Goal: Information Seeking & Learning: Find specific page/section

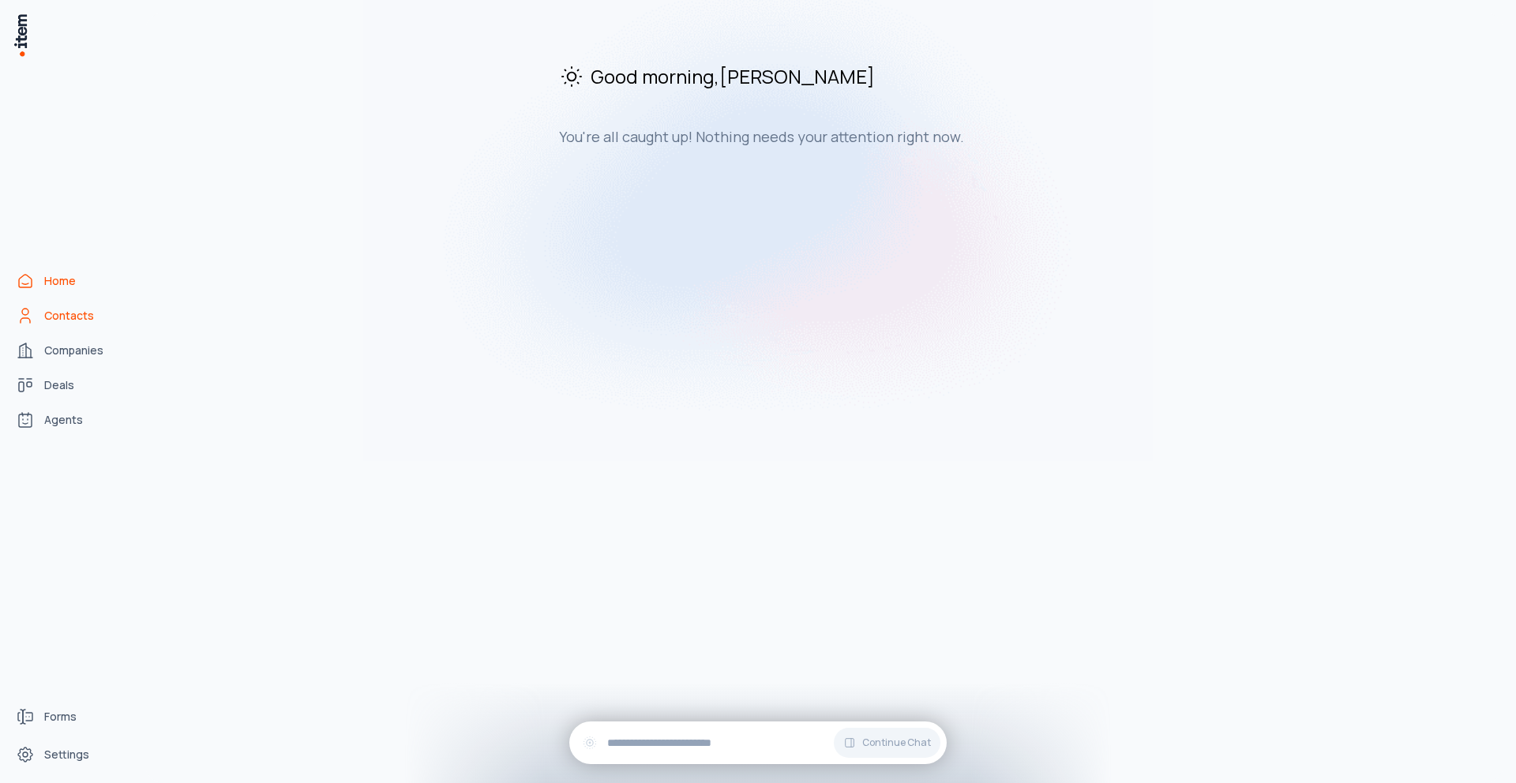
click at [58, 316] on span "Contacts" at bounding box center [69, 316] width 50 height 16
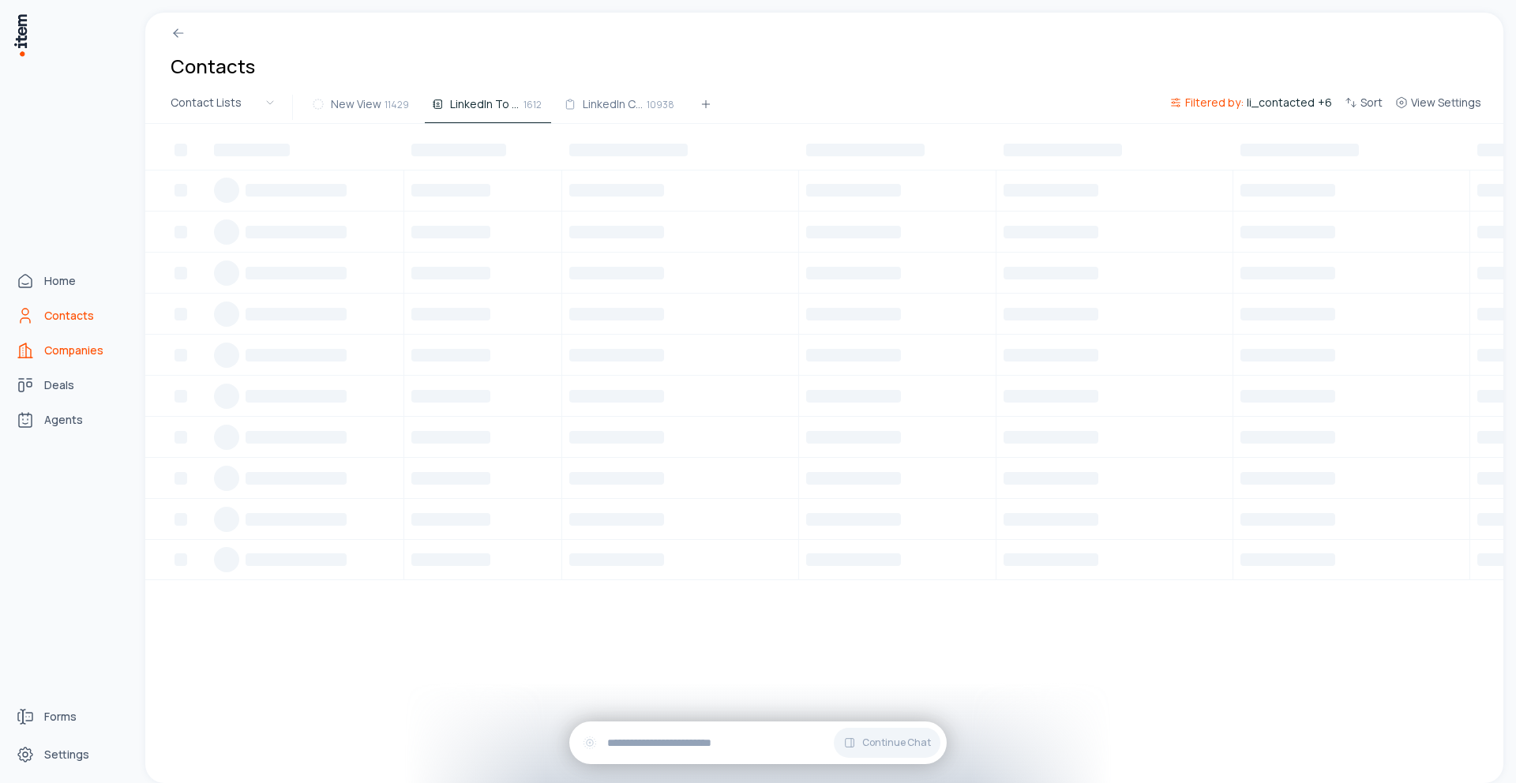
click at [60, 353] on span "Companies" at bounding box center [73, 351] width 59 height 16
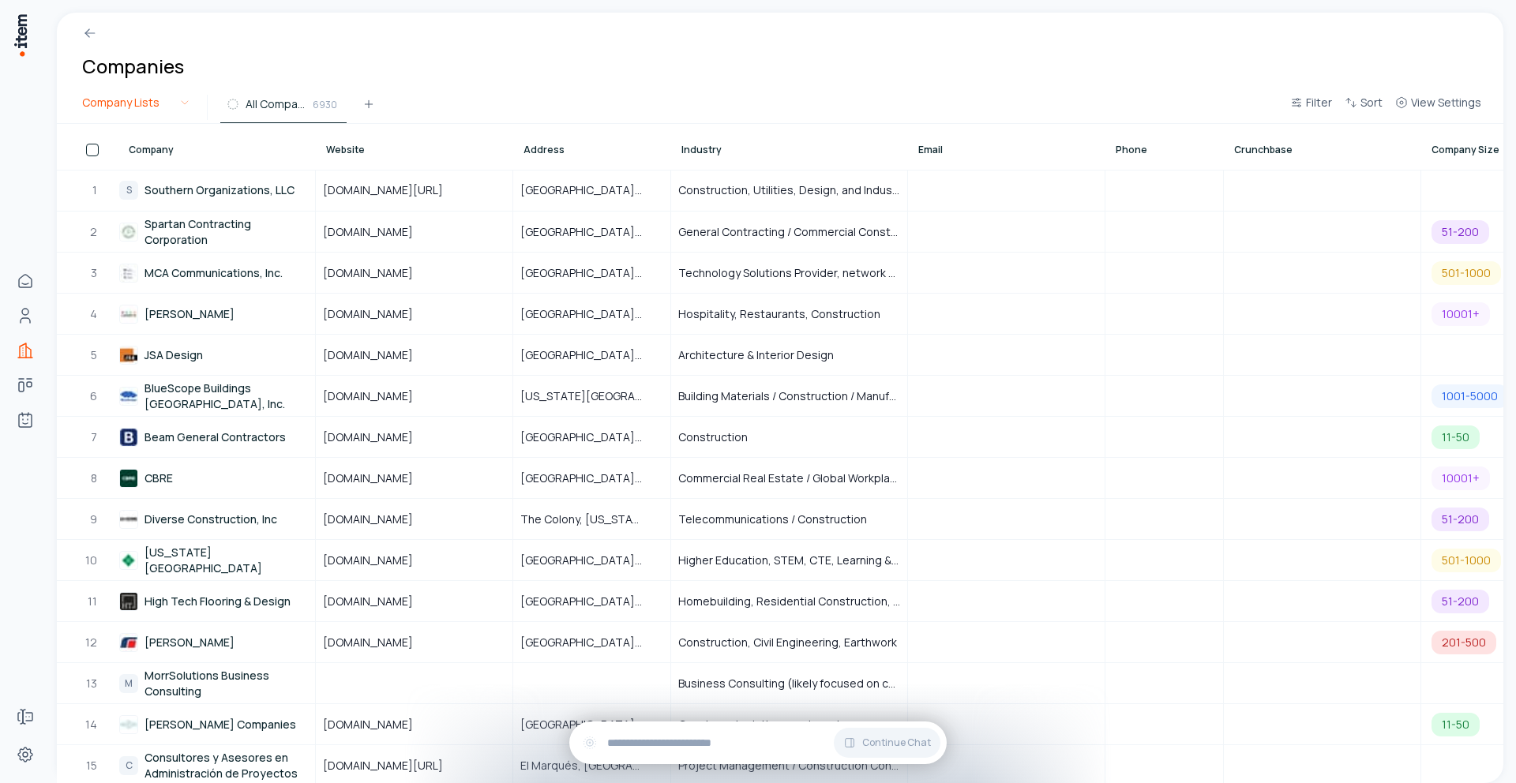
click at [182, 106] on html "Home Contacts Companies Deals Agents Forms Settings Companies Company Lists All…" at bounding box center [758, 391] width 1516 height 783
click at [469, 72] on html "Home Contacts Companies Deals Agents Forms Settings Companies Company Lists All…" at bounding box center [758, 391] width 1516 height 783
click at [1328, 105] on span "Filter" at bounding box center [1319, 103] width 26 height 16
click at [1281, 58] on html "Home Contacts Companies Deals Agents Forms Settings Companies Company Lists All…" at bounding box center [758, 391] width 1516 height 783
click at [136, 32] on div at bounding box center [780, 27] width 1447 height 28
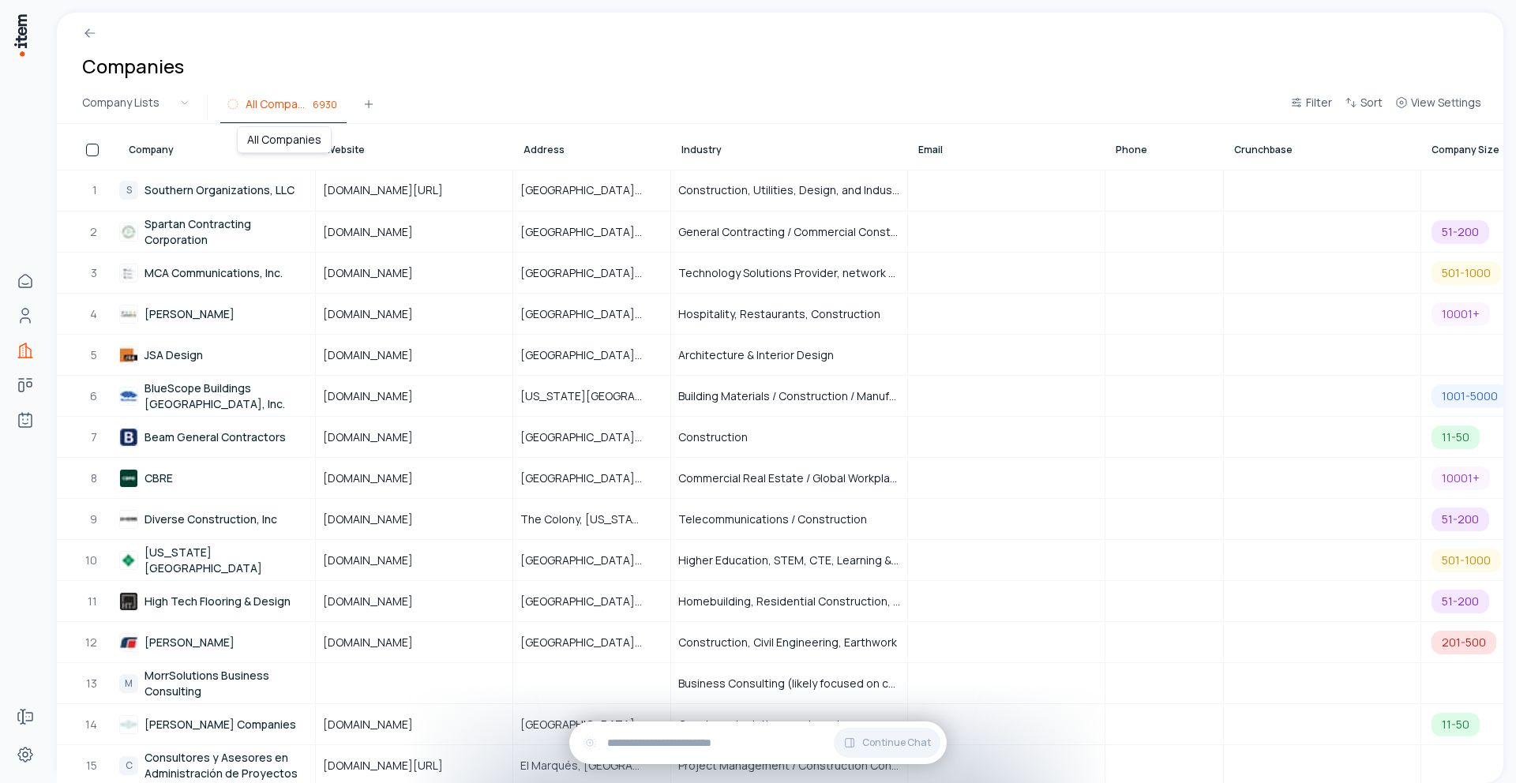
click at [329, 100] on span "6930" at bounding box center [325, 104] width 24 height 14
click at [97, 156] on button "button" at bounding box center [92, 150] width 13 height 13
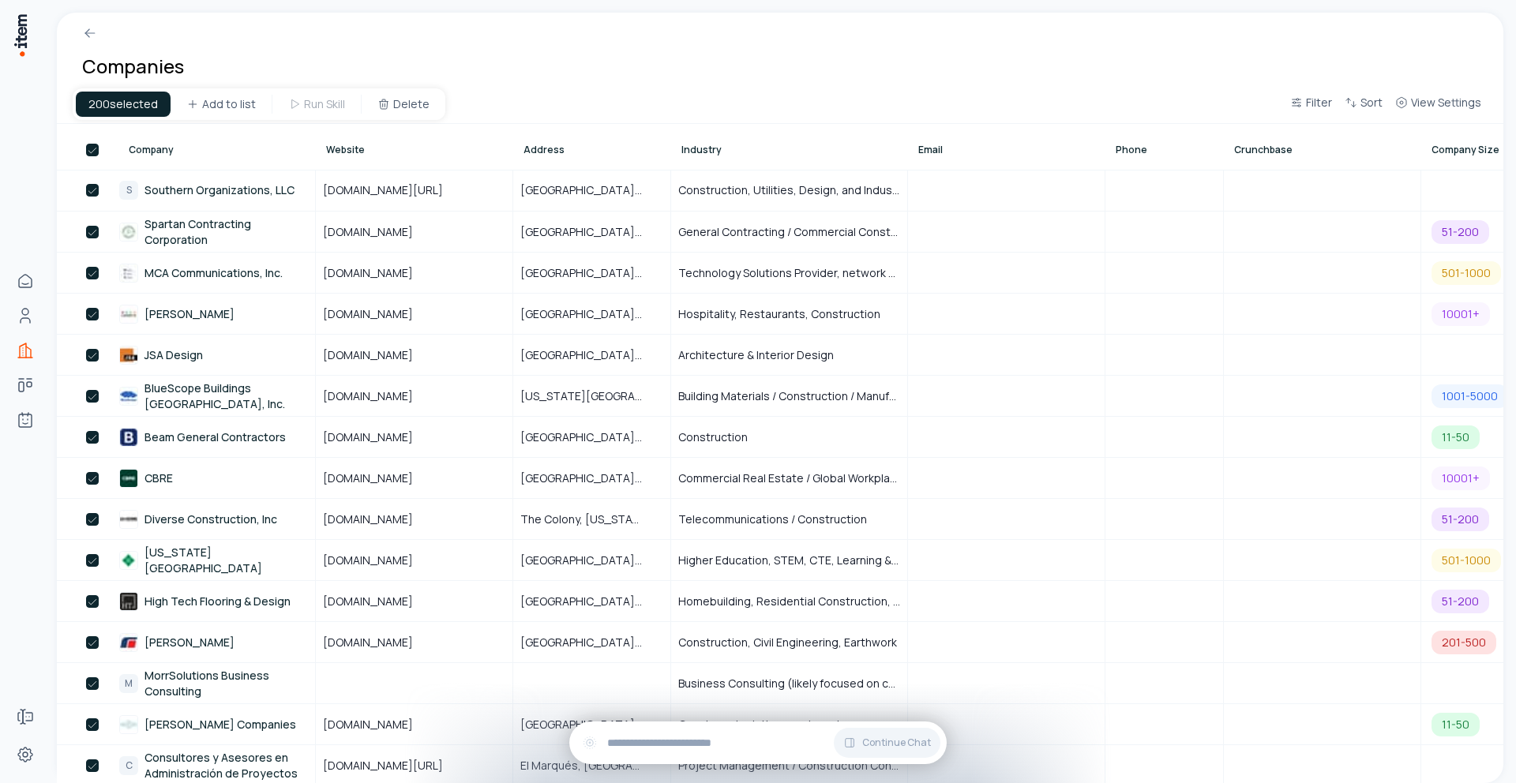
click at [97, 156] on button "button" at bounding box center [92, 150] width 13 height 13
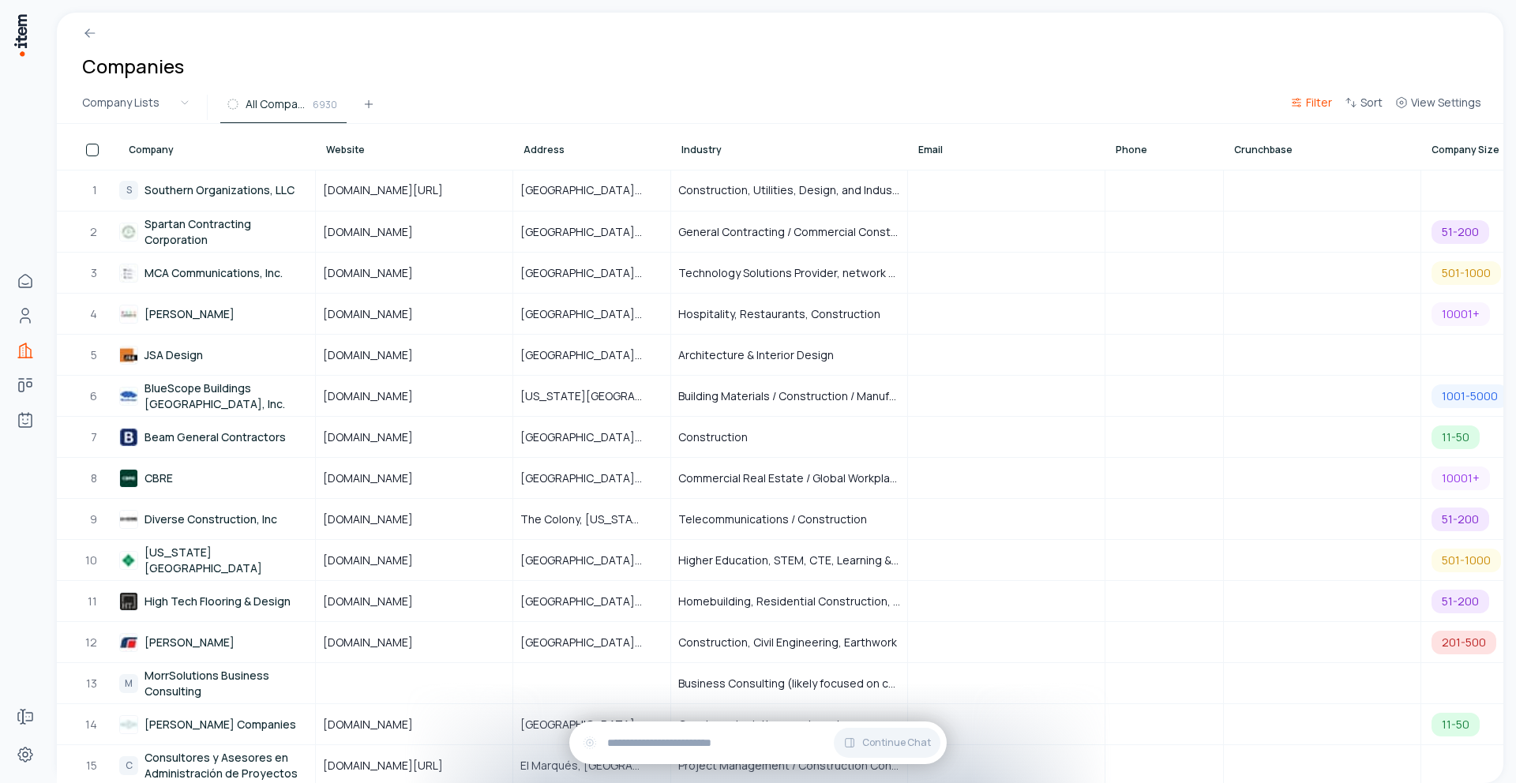
click at [1320, 100] on span "Filter" at bounding box center [1319, 103] width 26 height 16
click at [953, 181] on button "Add filter" at bounding box center [1118, 184] width 415 height 28
click at [1054, 186] on icon "button" at bounding box center [1052, 182] width 13 height 13
click at [1072, 133] on div "Filters Clear All Name Contains Add another filter" at bounding box center [1119, 187] width 442 height 125
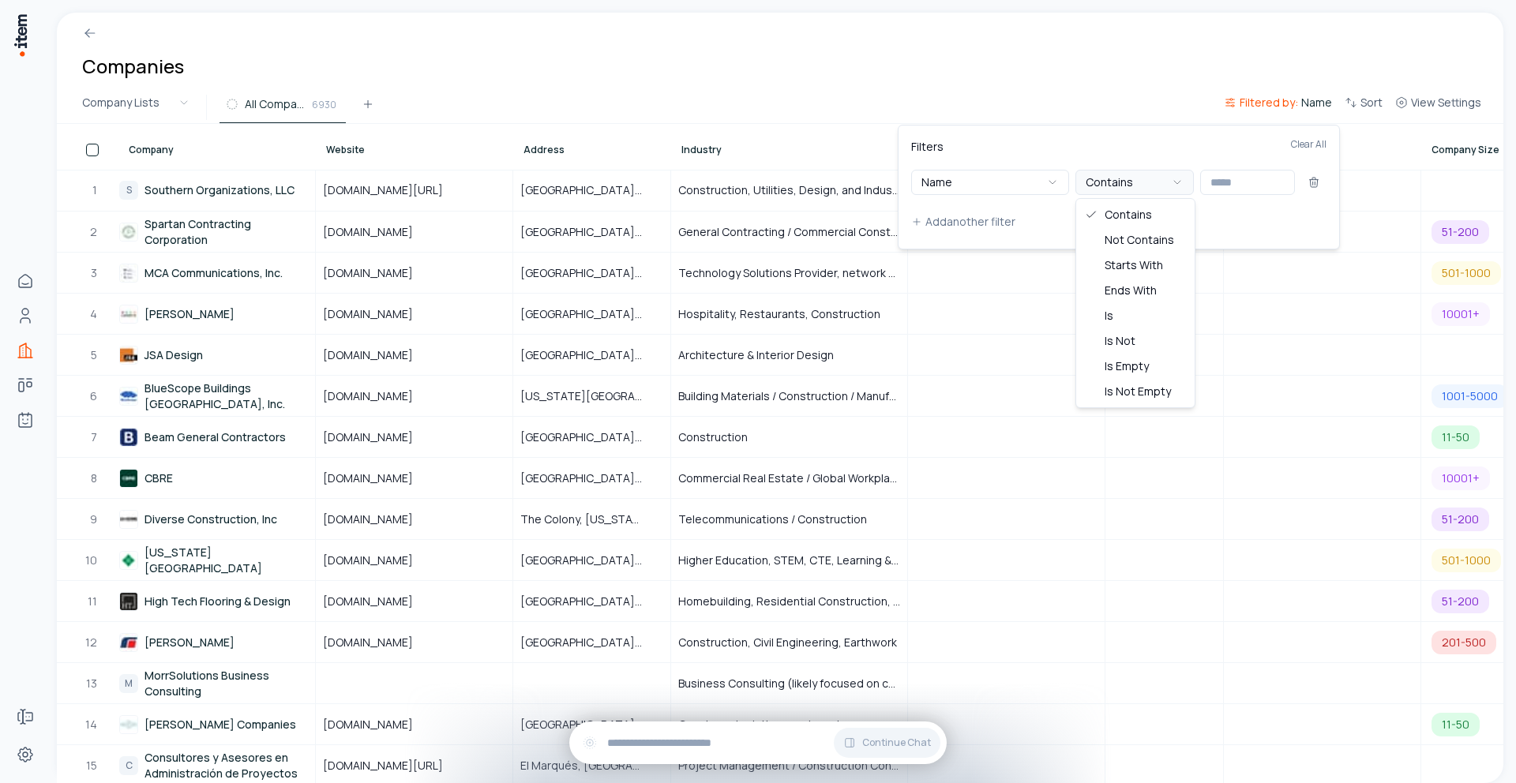
click at [1173, 182] on icon "button" at bounding box center [1177, 182] width 13 height 13
click at [1147, 133] on div "Filters Clear All Name Contains Add another filter" at bounding box center [1119, 187] width 442 height 125
click at [1306, 151] on button "Clear All" at bounding box center [1309, 154] width 36 height 32
click at [1415, 100] on html "Home Contacts Companies Deals Agents Forms Settings Companies Company Lists All…" at bounding box center [758, 391] width 1516 height 783
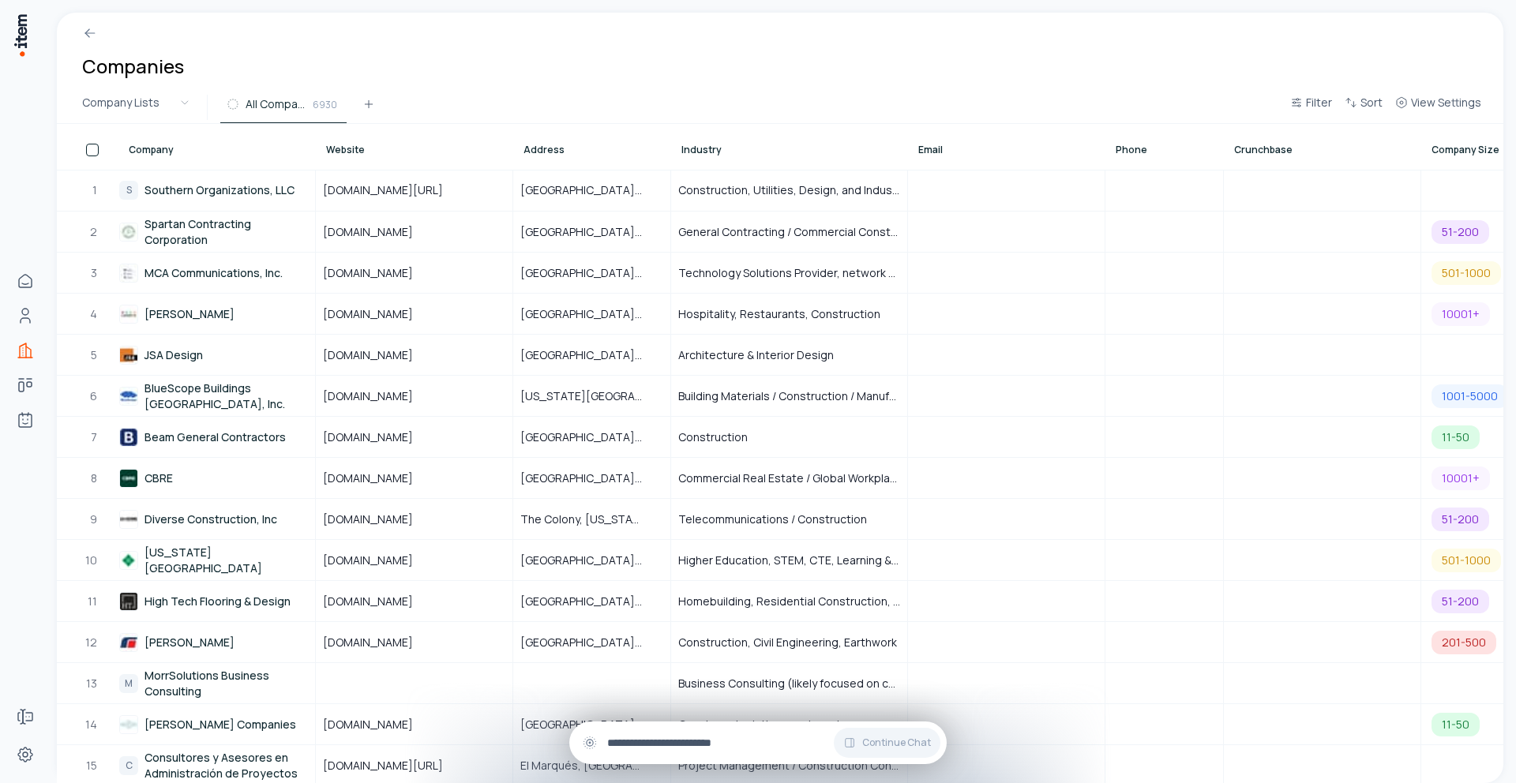
click at [745, 752] on div "Continue Chat" at bounding box center [757, 743] width 377 height 43
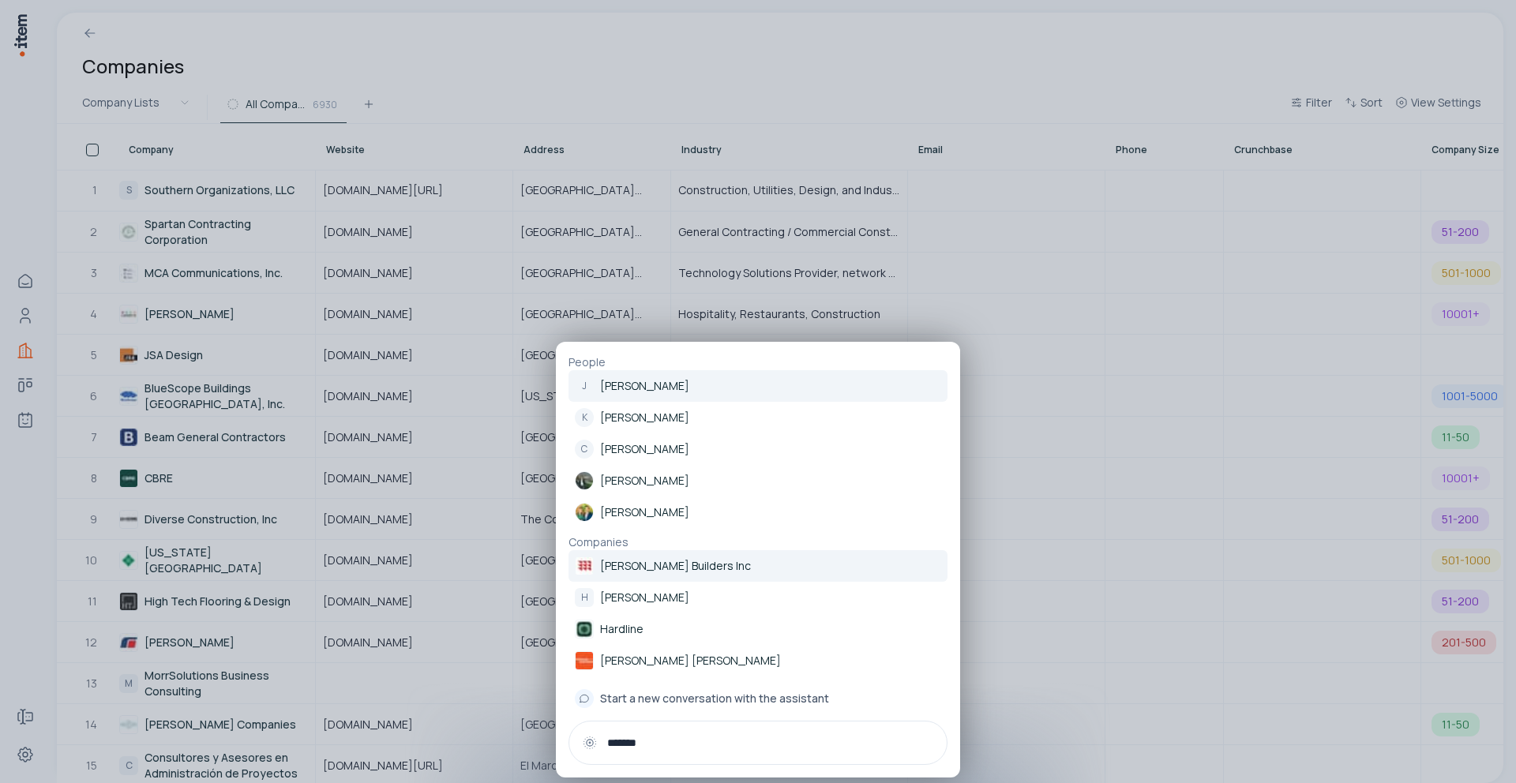
type input "*******"
click at [634, 572] on p "[PERSON_NAME] Builders Inc" at bounding box center [675, 566] width 151 height 16
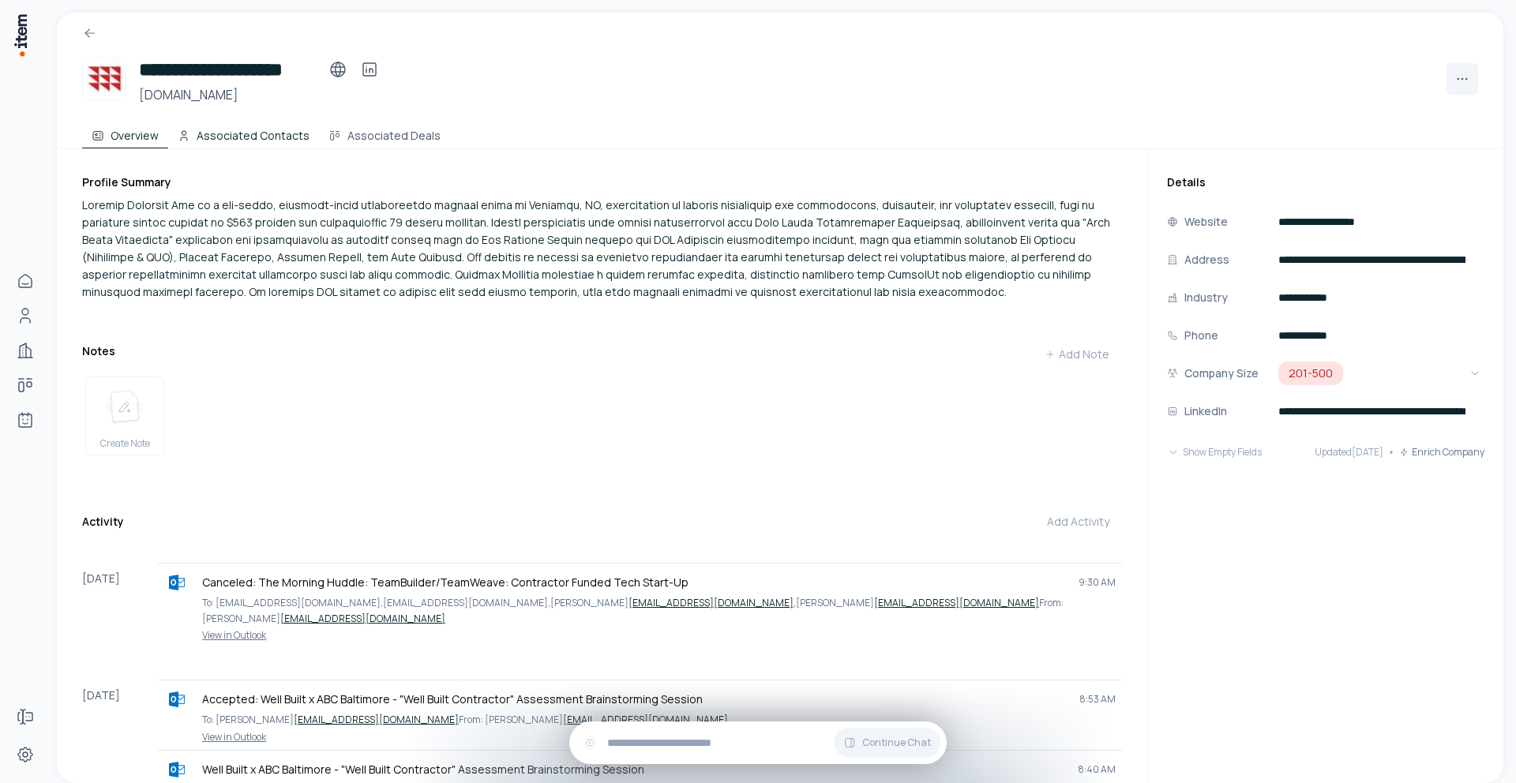
click at [244, 141] on button "Associated Contacts" at bounding box center [243, 133] width 151 height 32
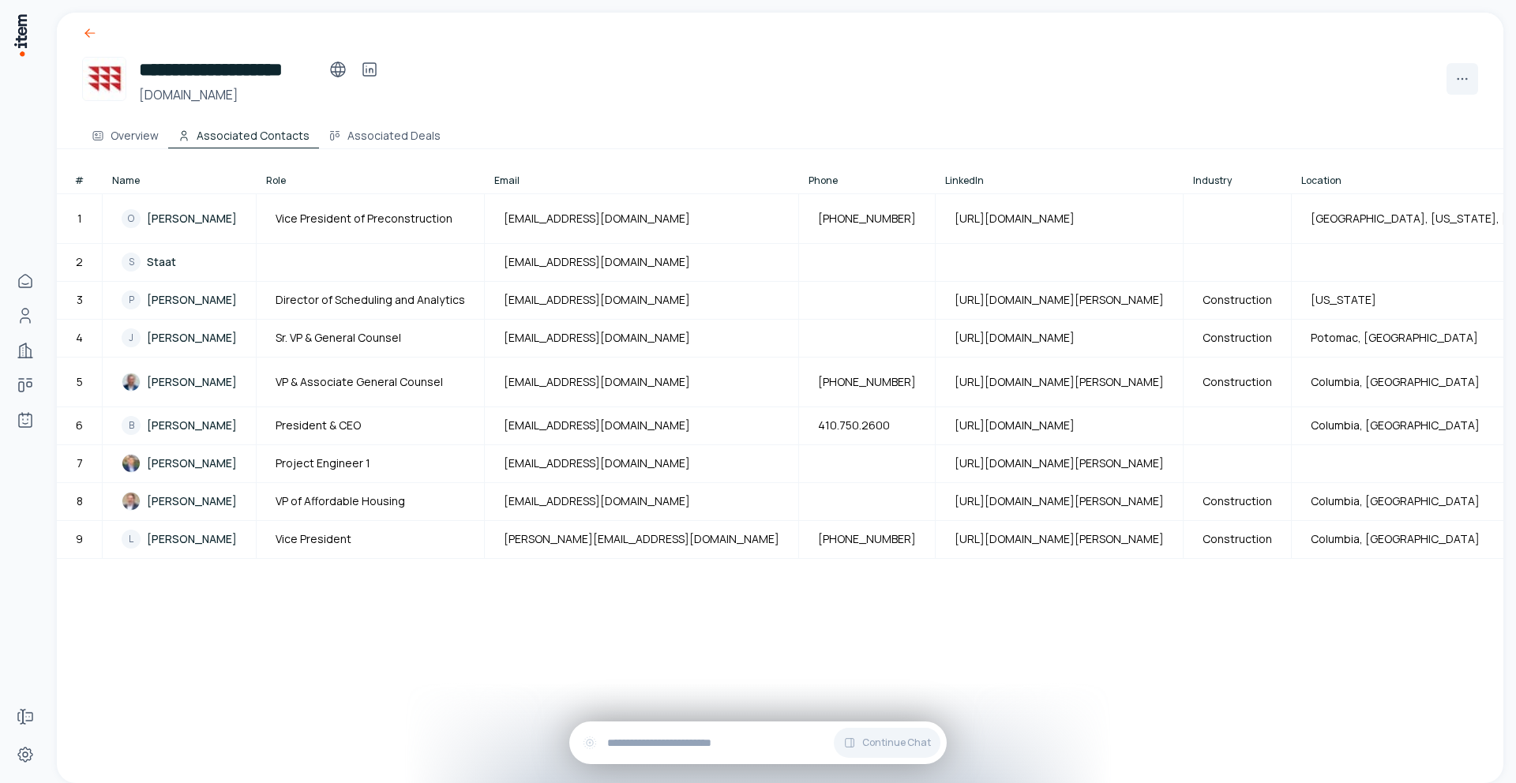
click at [94, 32] on icon at bounding box center [90, 33] width 16 height 16
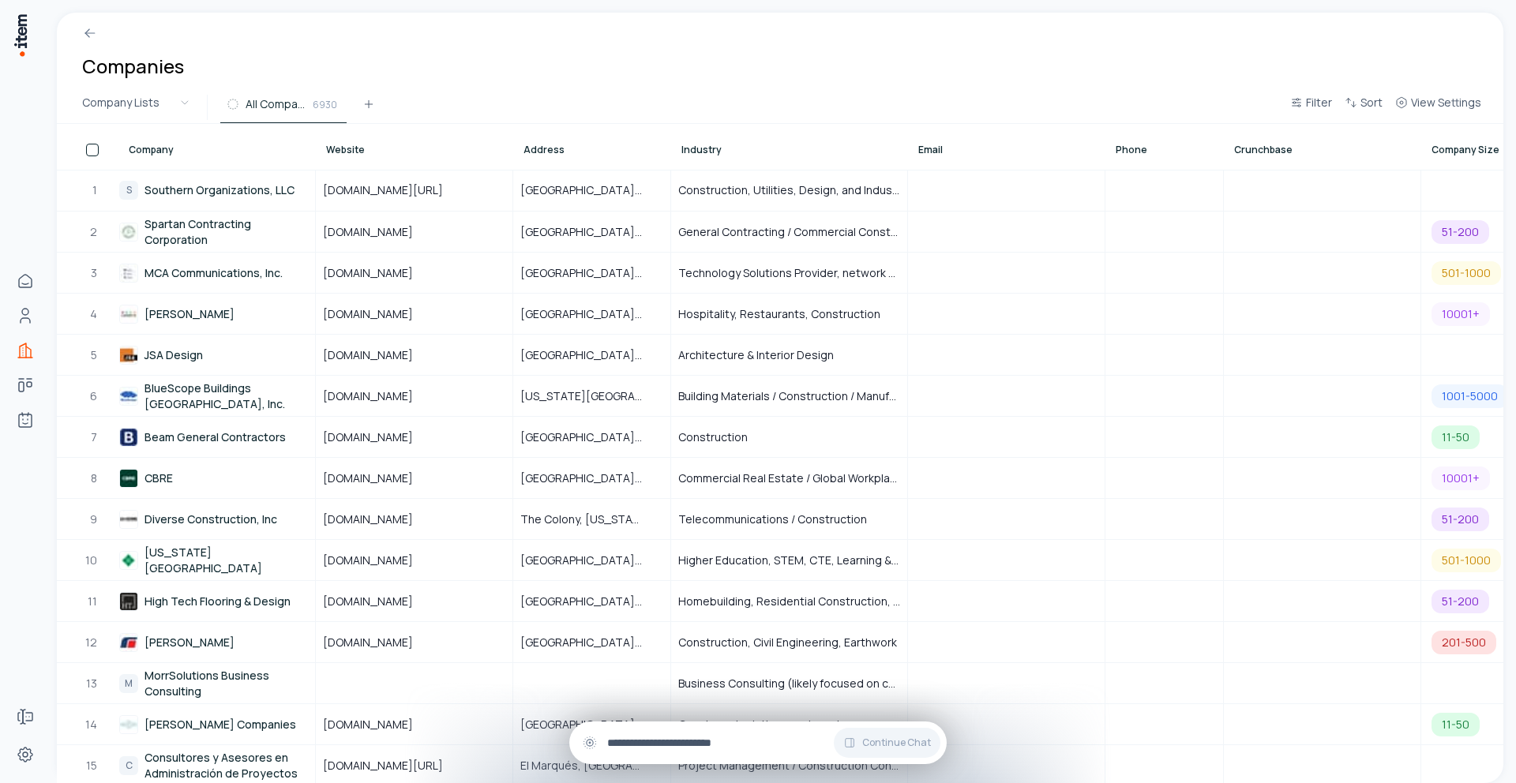
click at [640, 742] on input "text" at bounding box center [770, 742] width 327 height 17
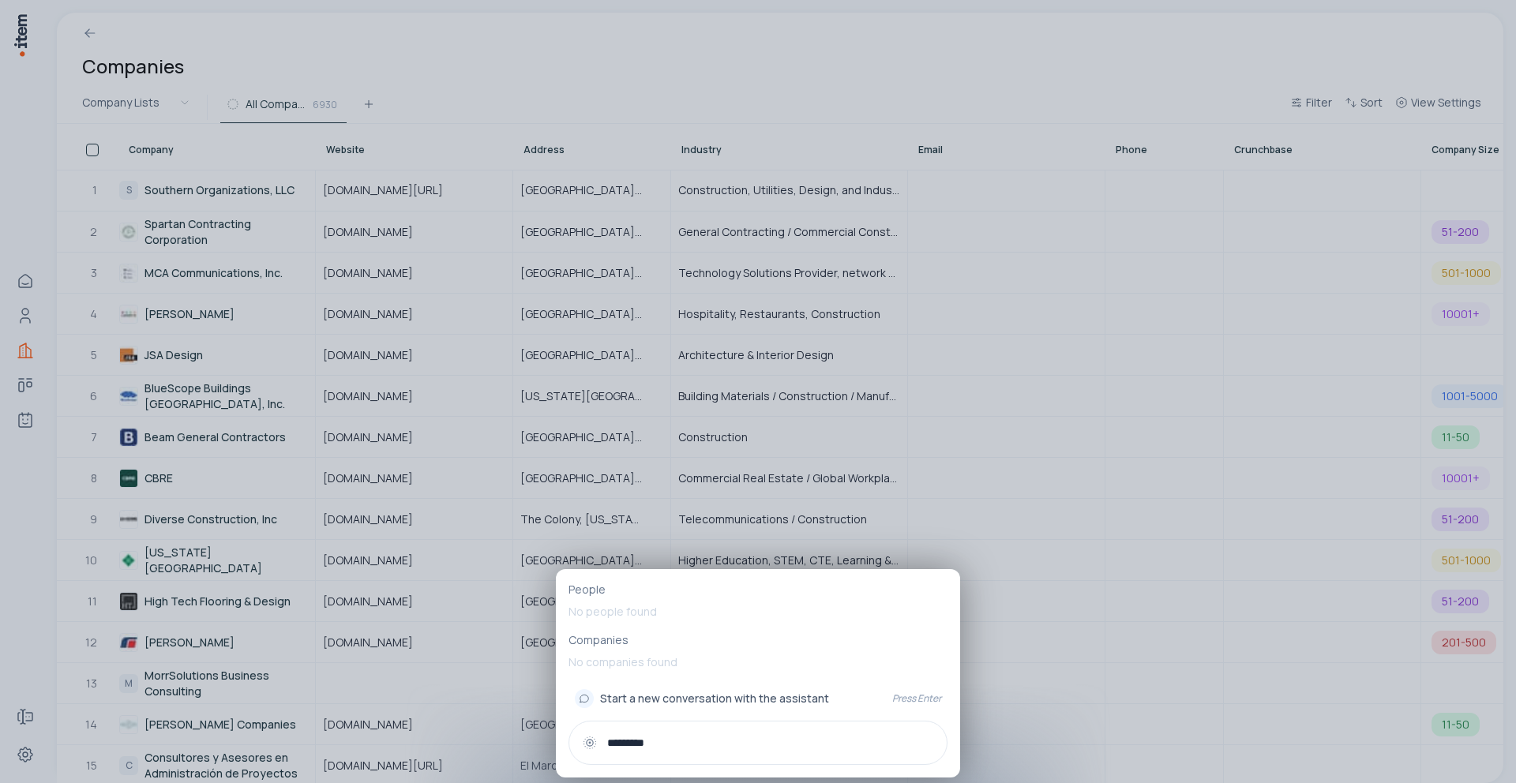
type input "*********"
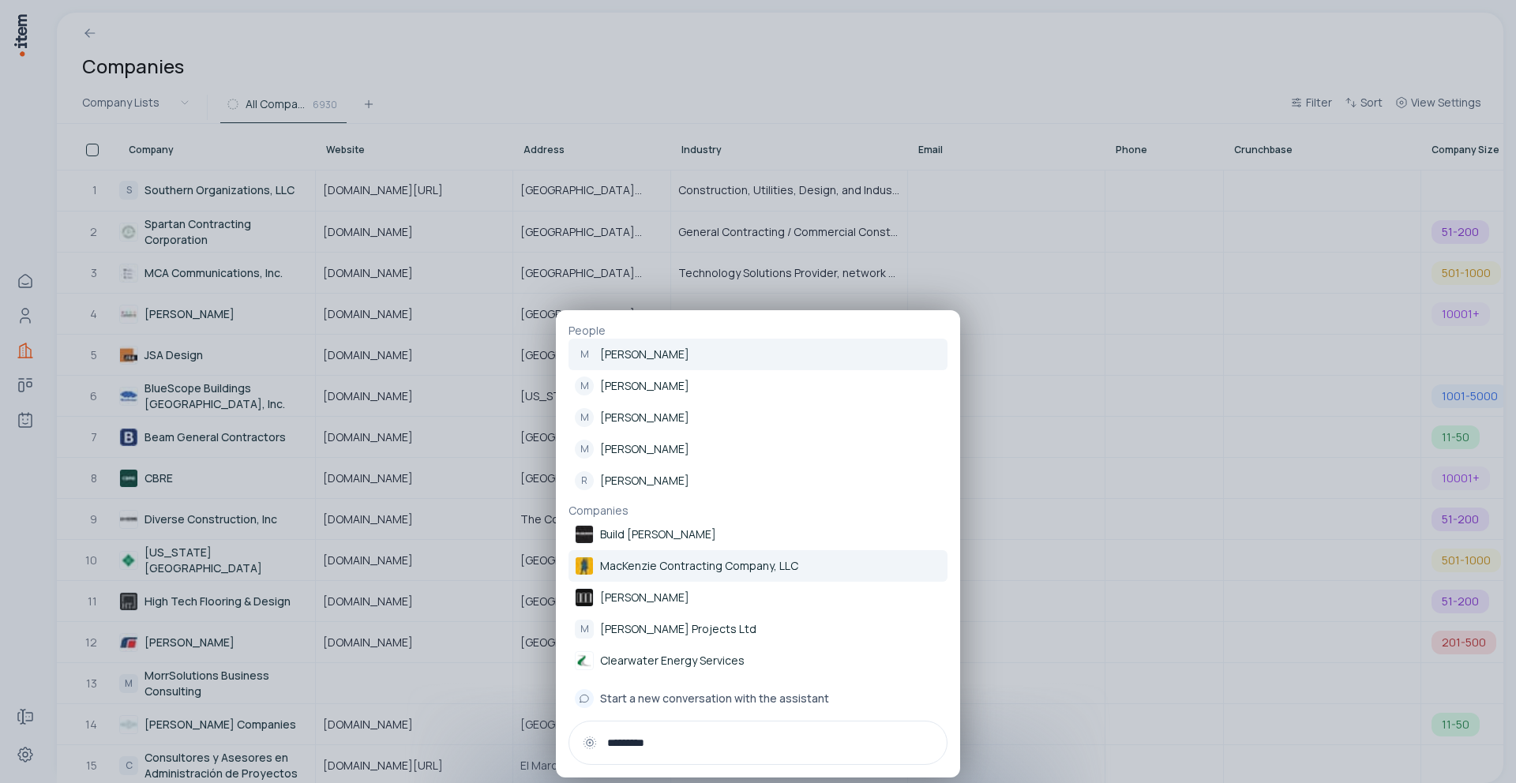
click at [700, 561] on p "MacKenzie Contracting Company, LLC" at bounding box center [699, 566] width 198 height 16
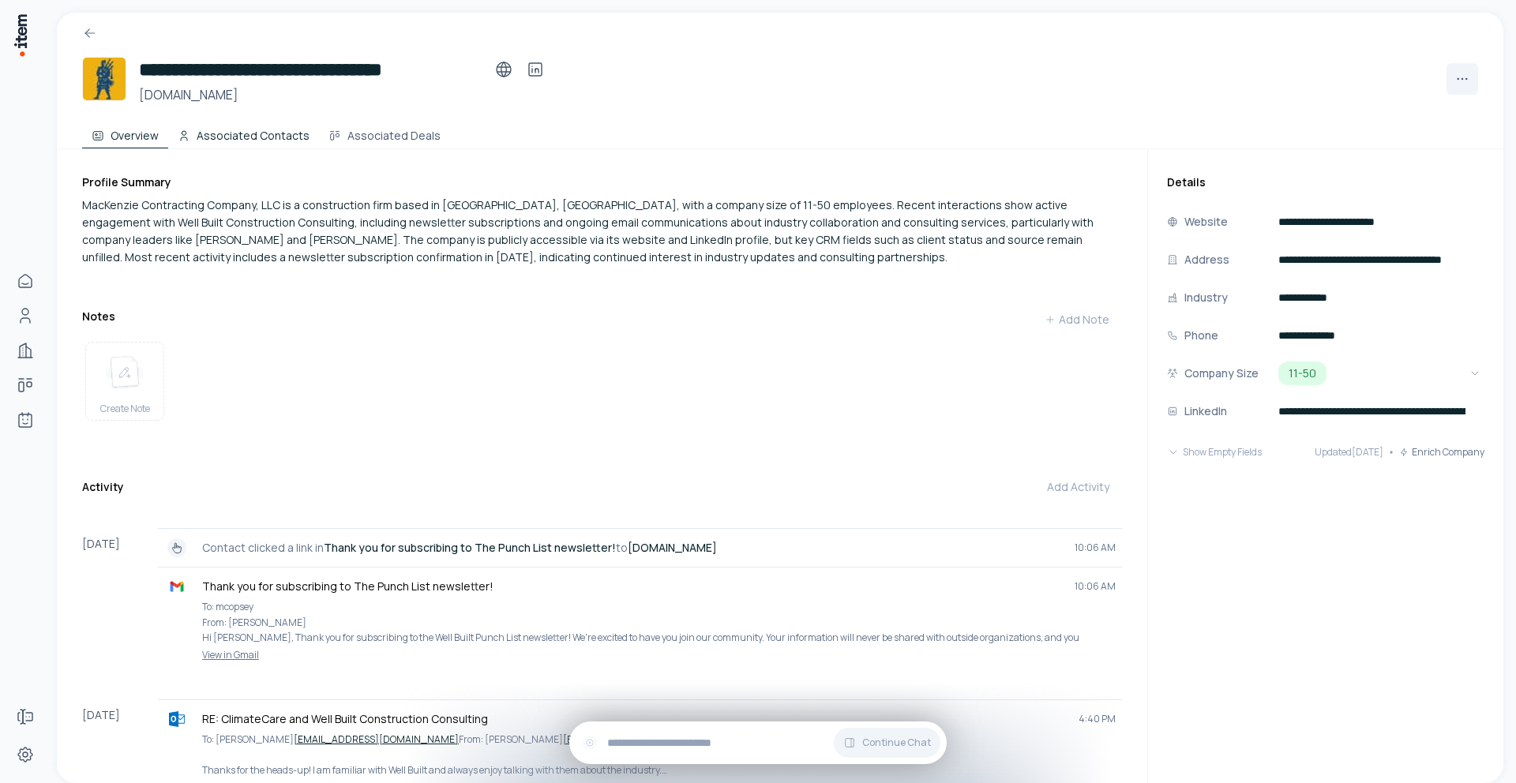
click at [235, 132] on button "Associated Contacts" at bounding box center [243, 133] width 151 height 32
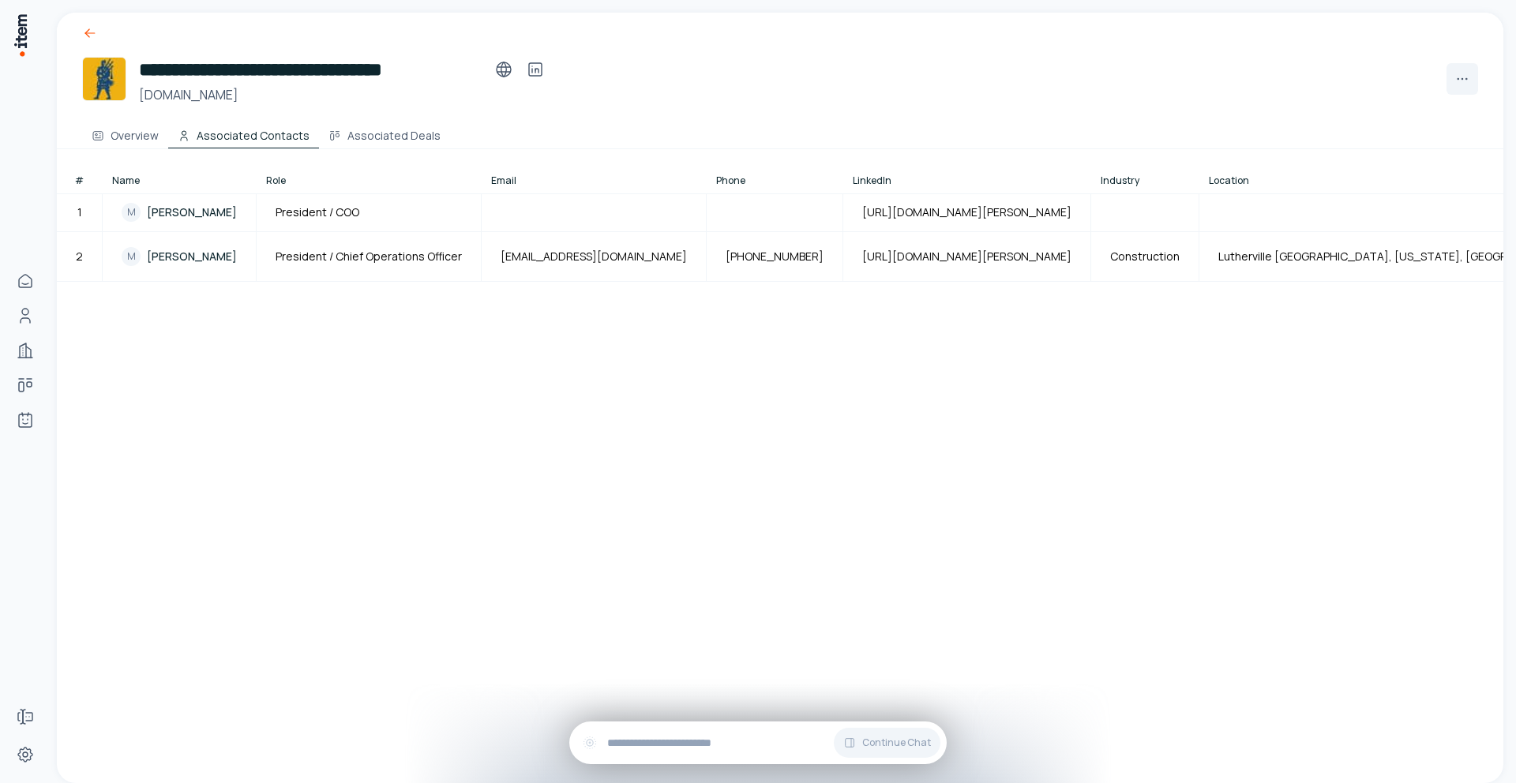
click at [91, 35] on icon at bounding box center [90, 33] width 16 height 16
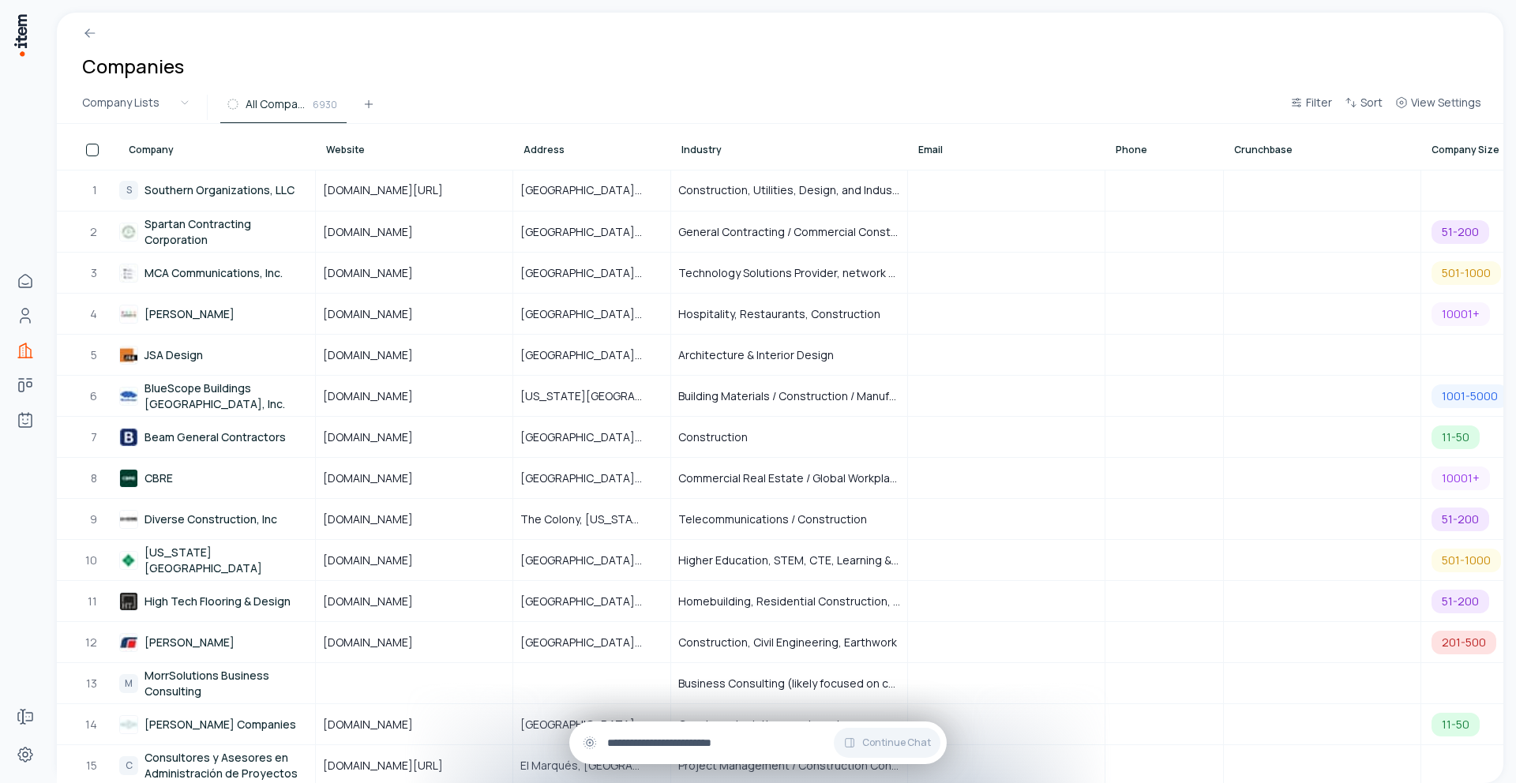
click at [639, 743] on input "text" at bounding box center [770, 742] width 327 height 17
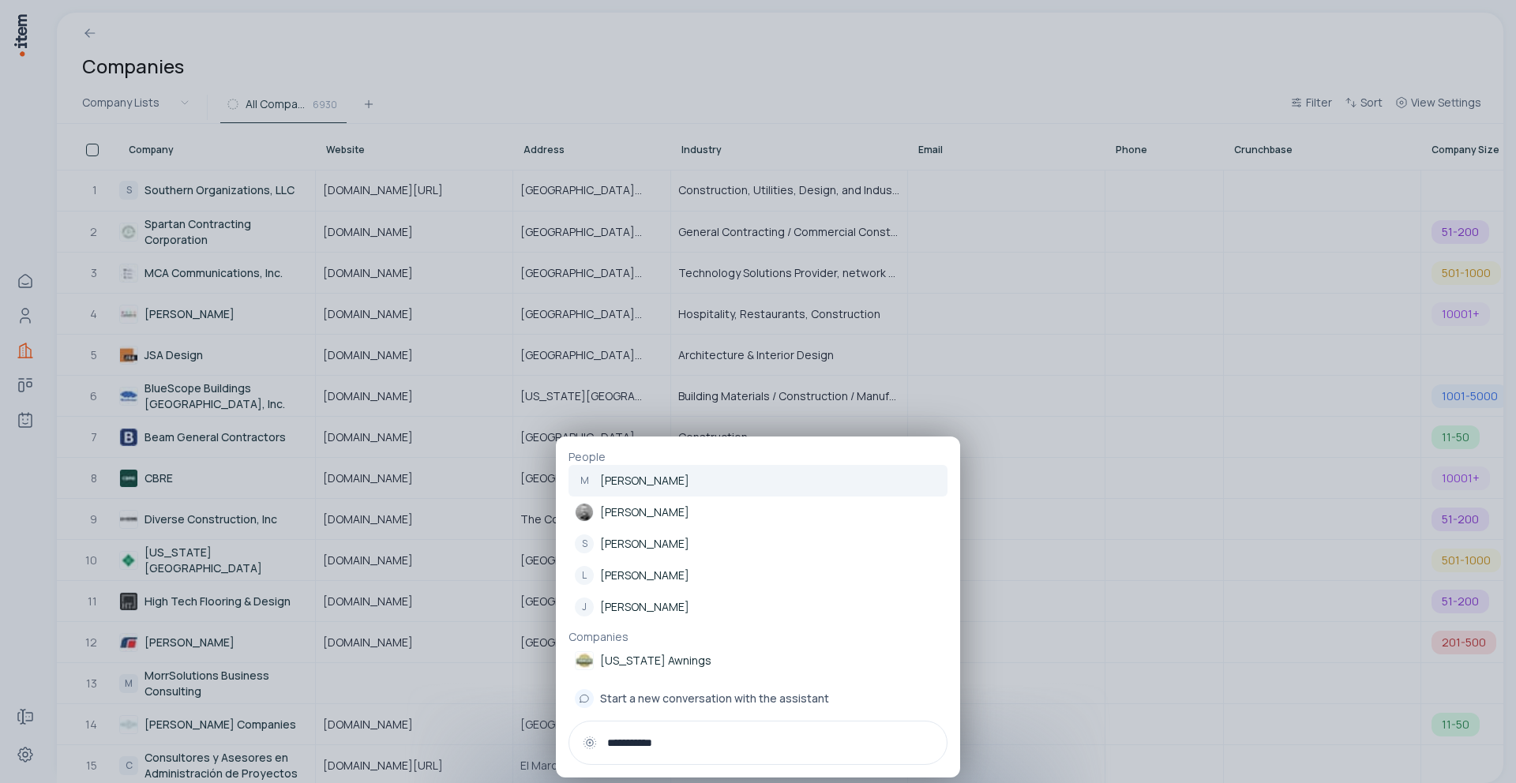
drag, startPoint x: 677, startPoint y: 744, endPoint x: 605, endPoint y: 737, distance: 72.2
click at [605, 737] on div "**********" at bounding box center [758, 743] width 379 height 44
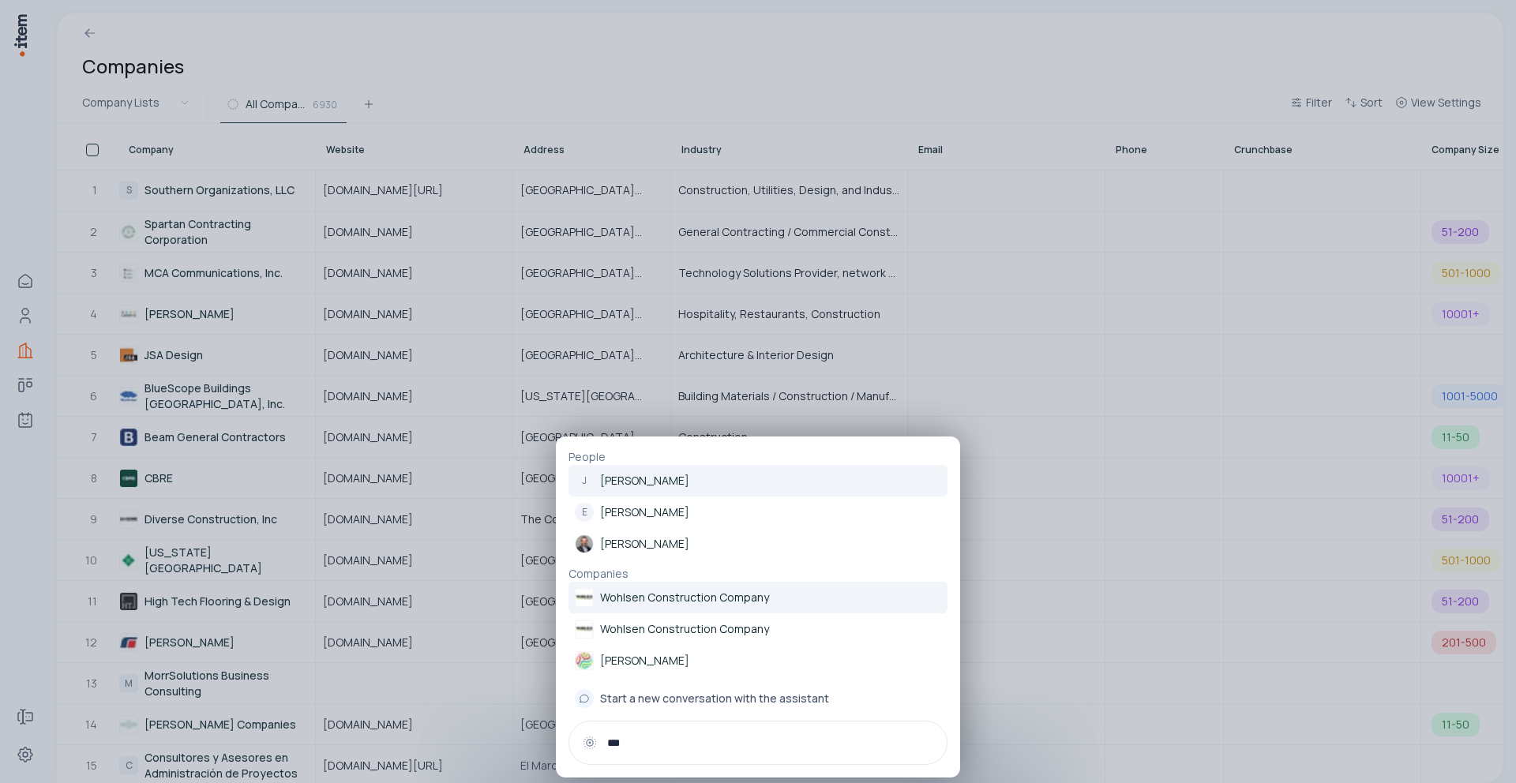
type input "***"
click at [618, 600] on p "Wohlsen Construction Company" at bounding box center [684, 598] width 169 height 16
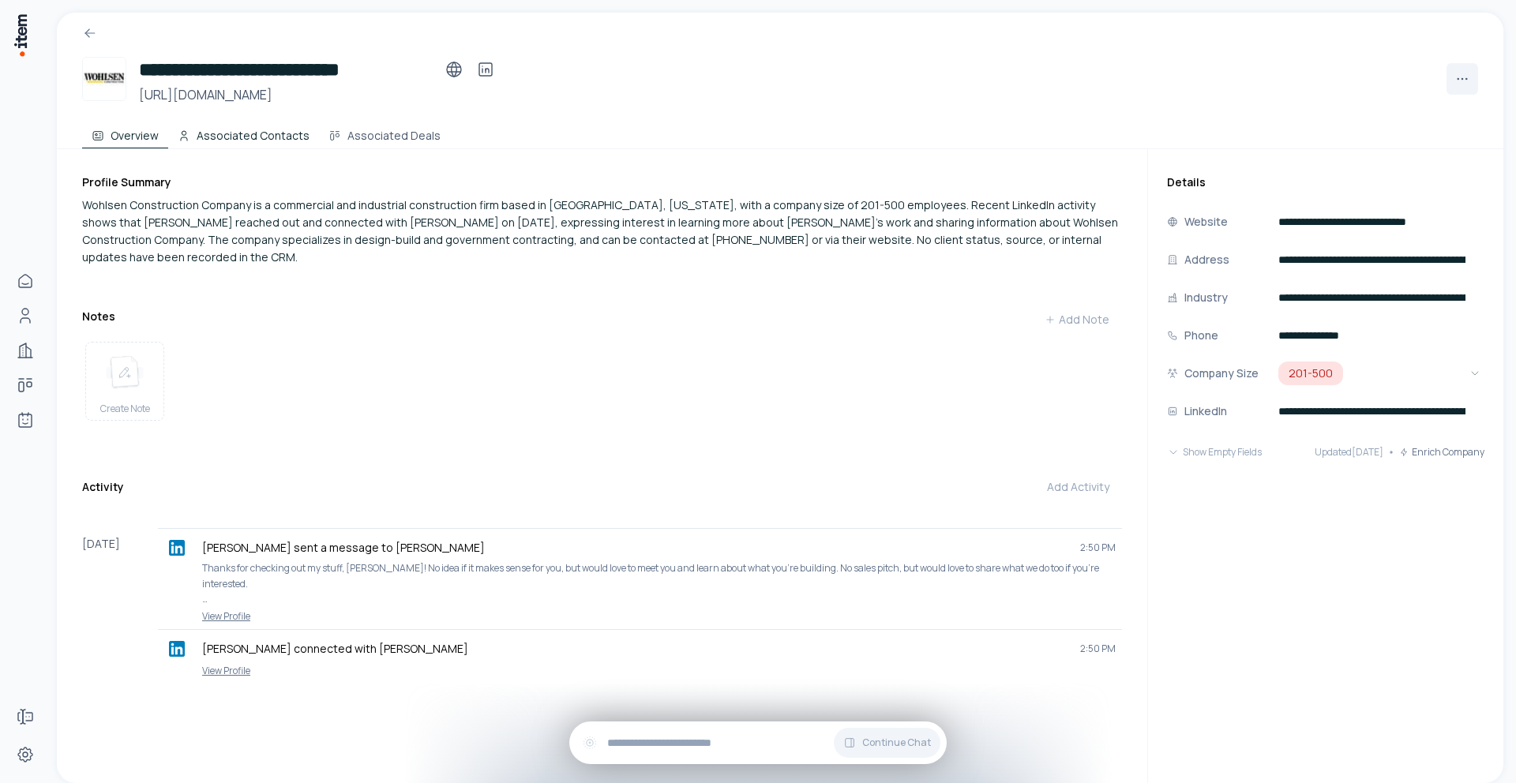
click at [272, 133] on button "Associated Contacts" at bounding box center [243, 133] width 151 height 32
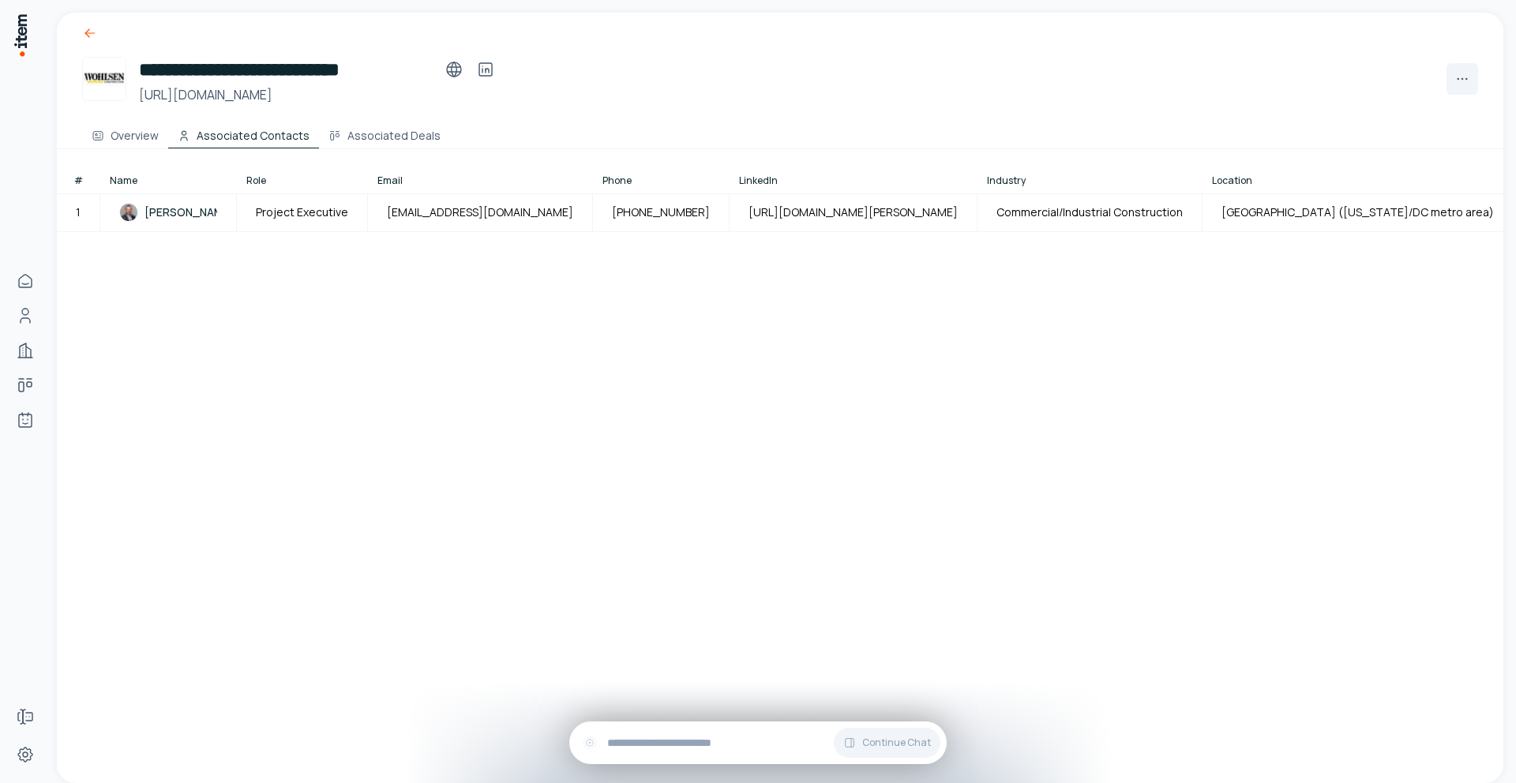
click at [95, 36] on icon at bounding box center [90, 33] width 16 height 16
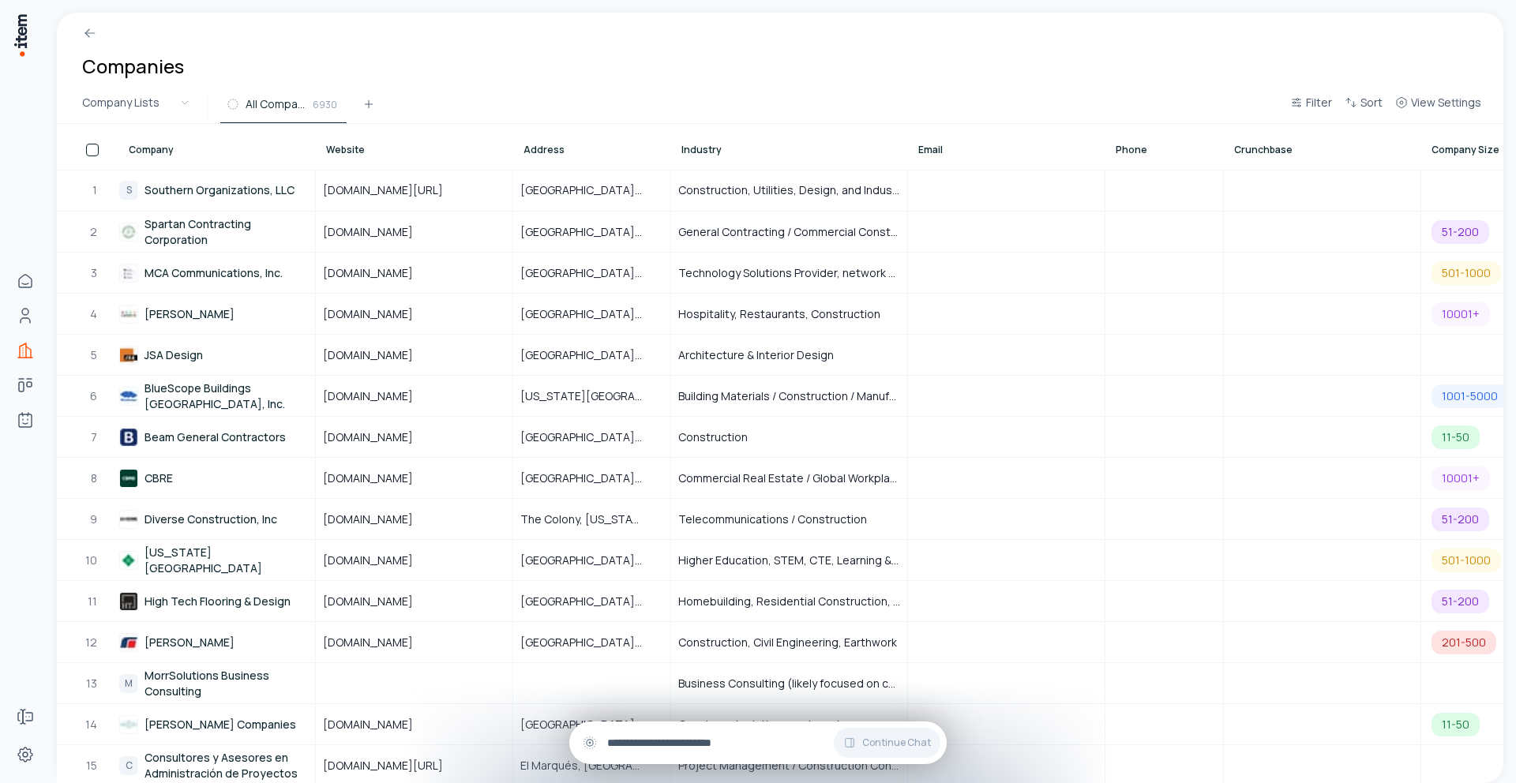
click at [658, 749] on input "text" at bounding box center [770, 742] width 327 height 17
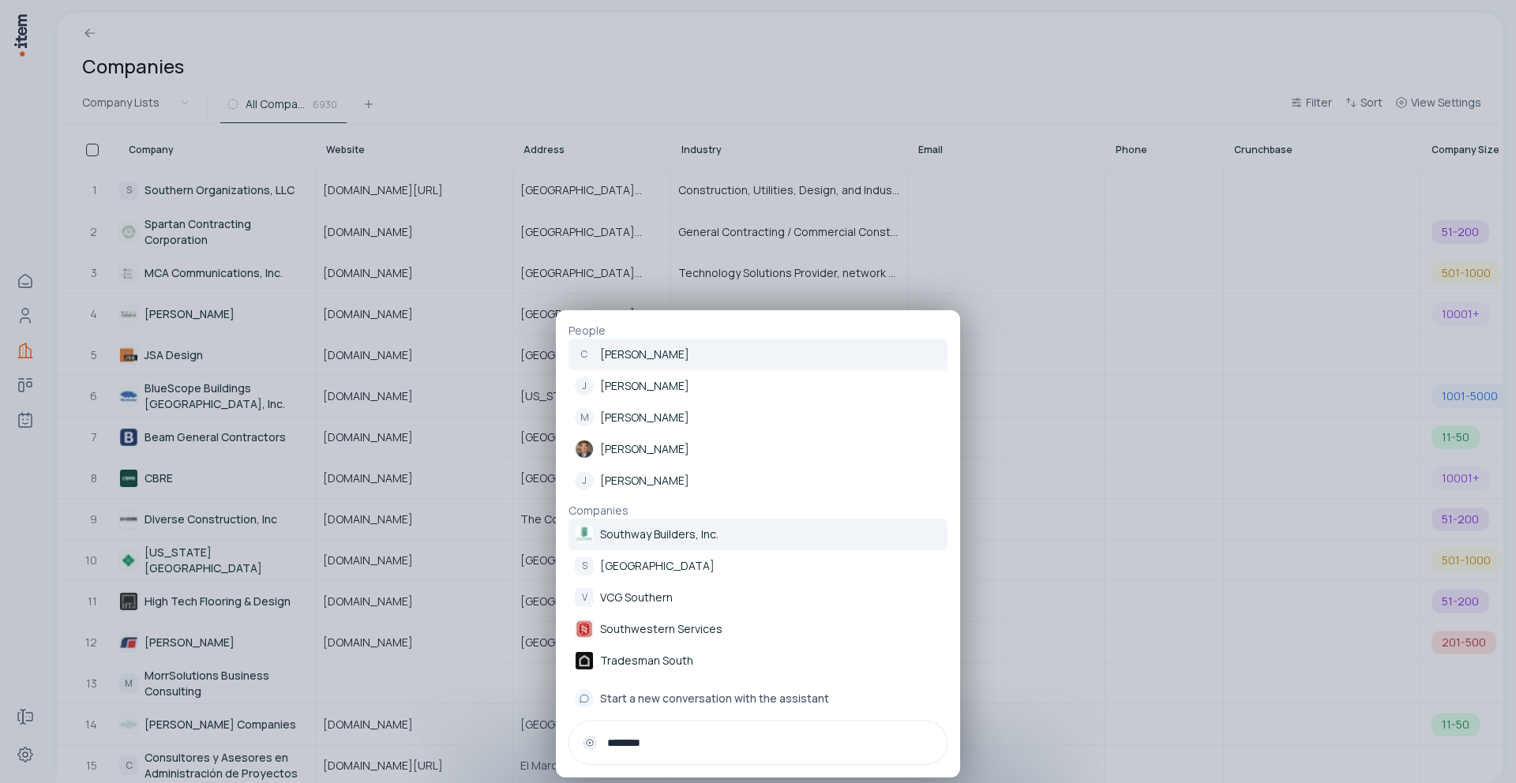
type input "********"
click at [610, 542] on p "Southway Builders, Inc." at bounding box center [659, 535] width 118 height 16
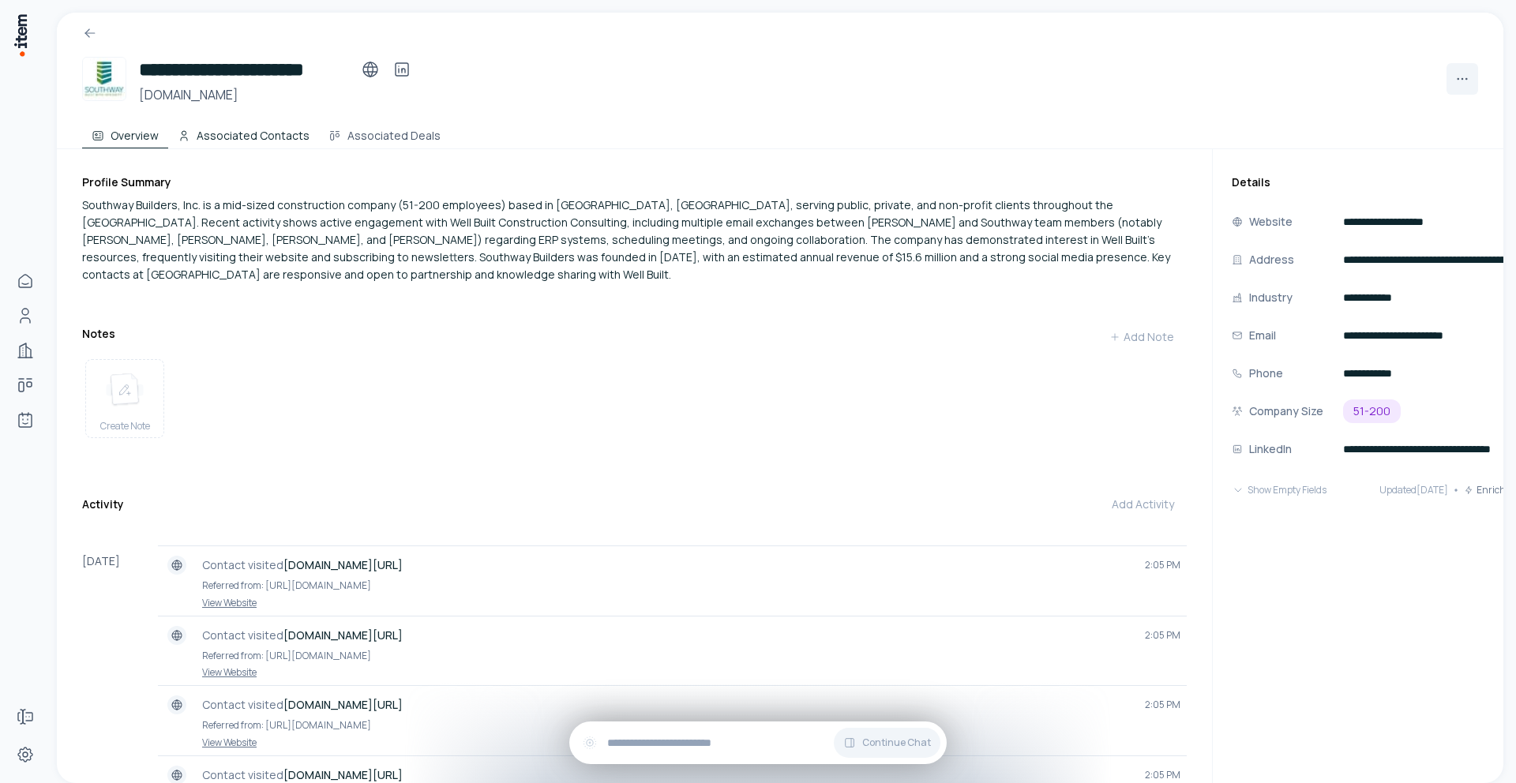
click at [216, 128] on button "Associated Contacts" at bounding box center [243, 133] width 151 height 32
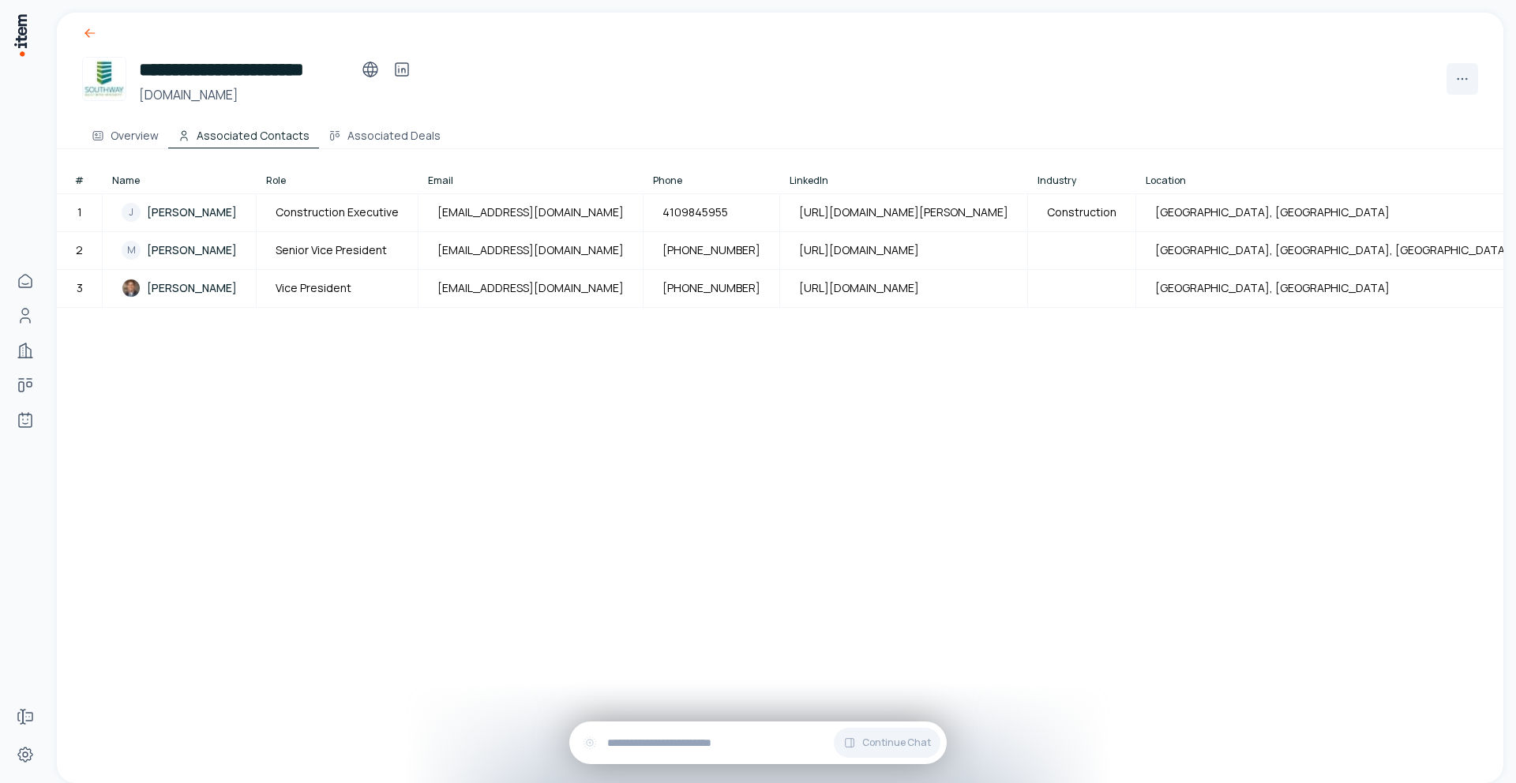
click at [92, 32] on icon at bounding box center [90, 33] width 16 height 16
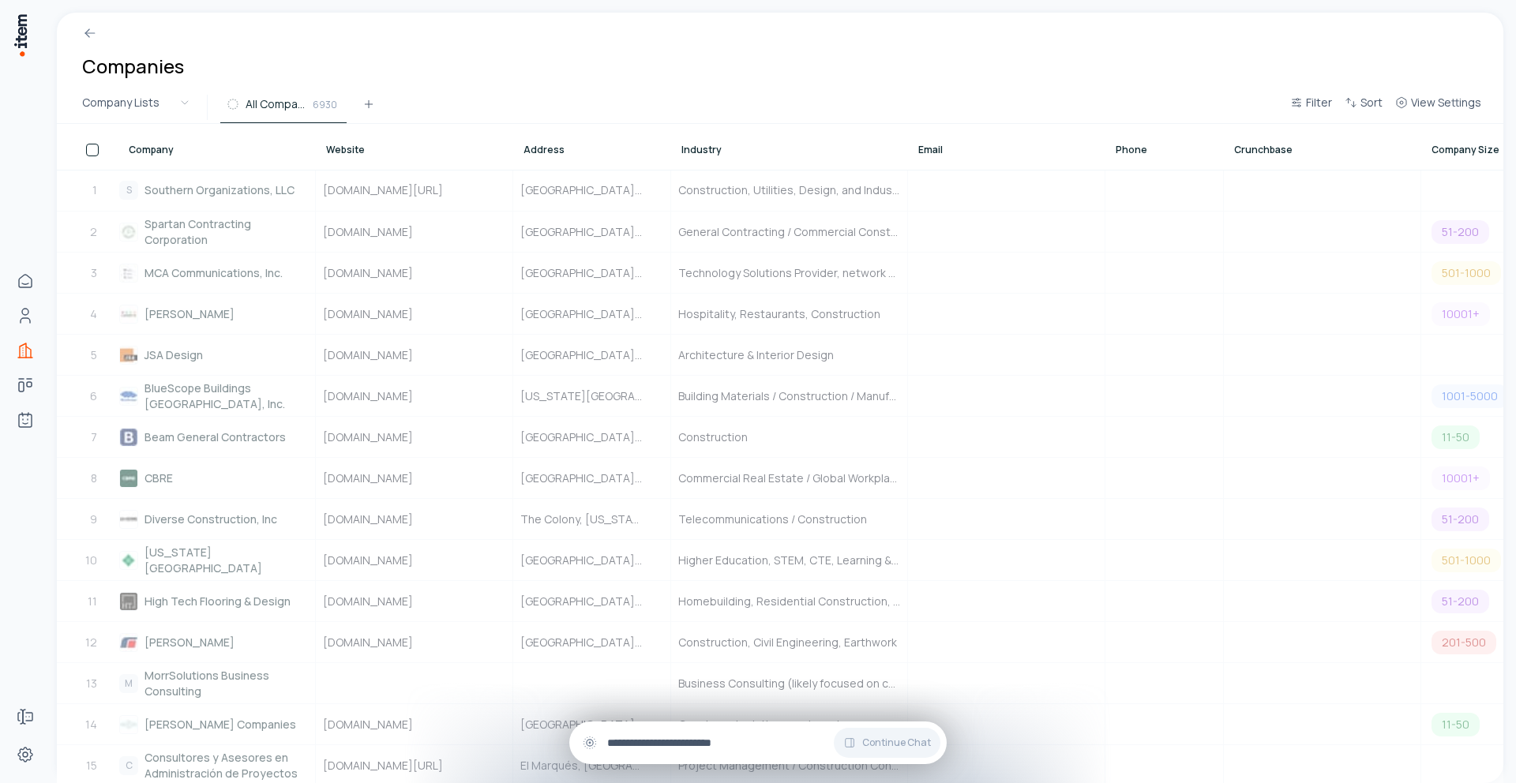
click at [661, 753] on div "Continue Chat" at bounding box center [757, 743] width 377 height 43
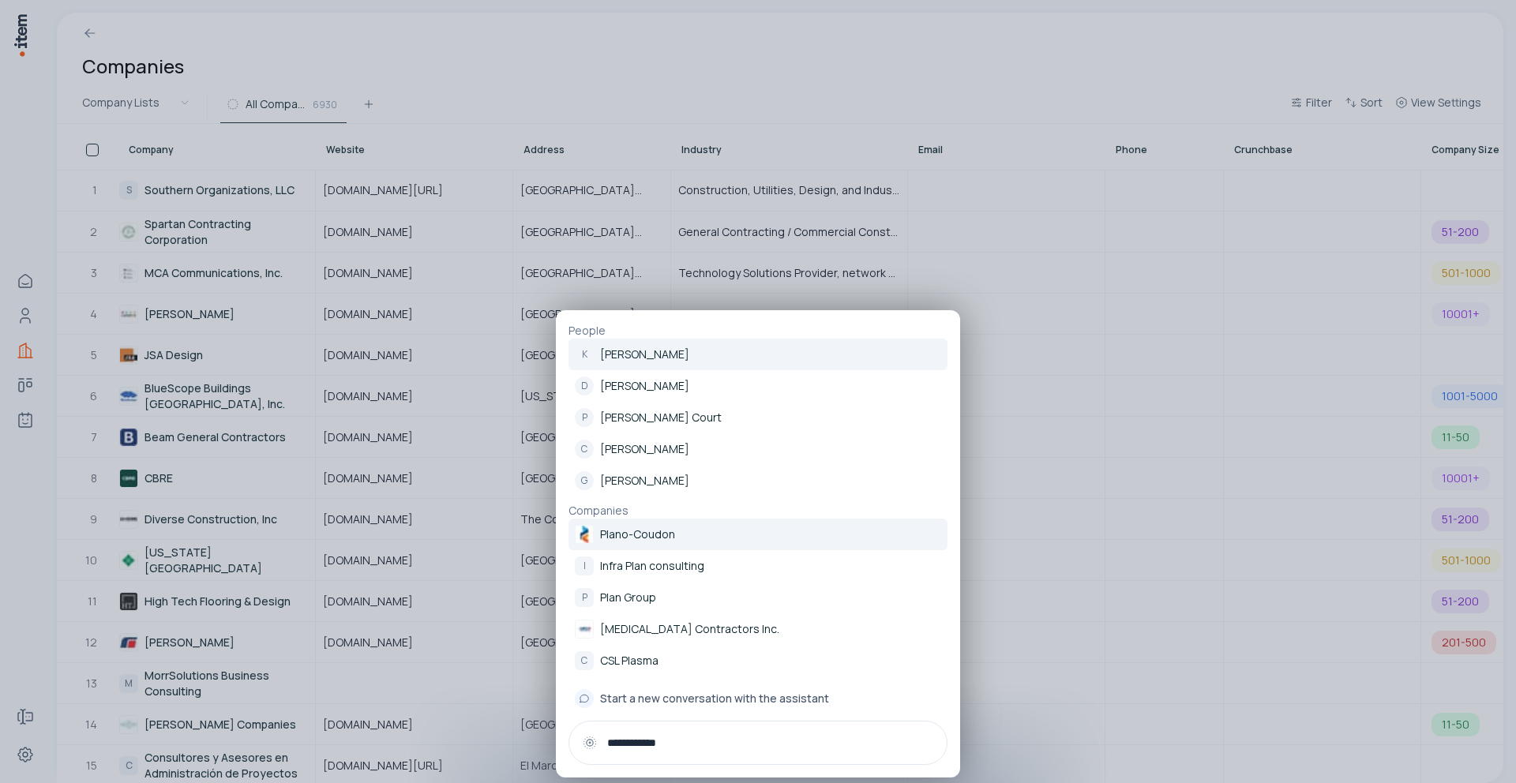
type input "**********"
click at [621, 542] on p "Plano-Coudon" at bounding box center [637, 535] width 75 height 16
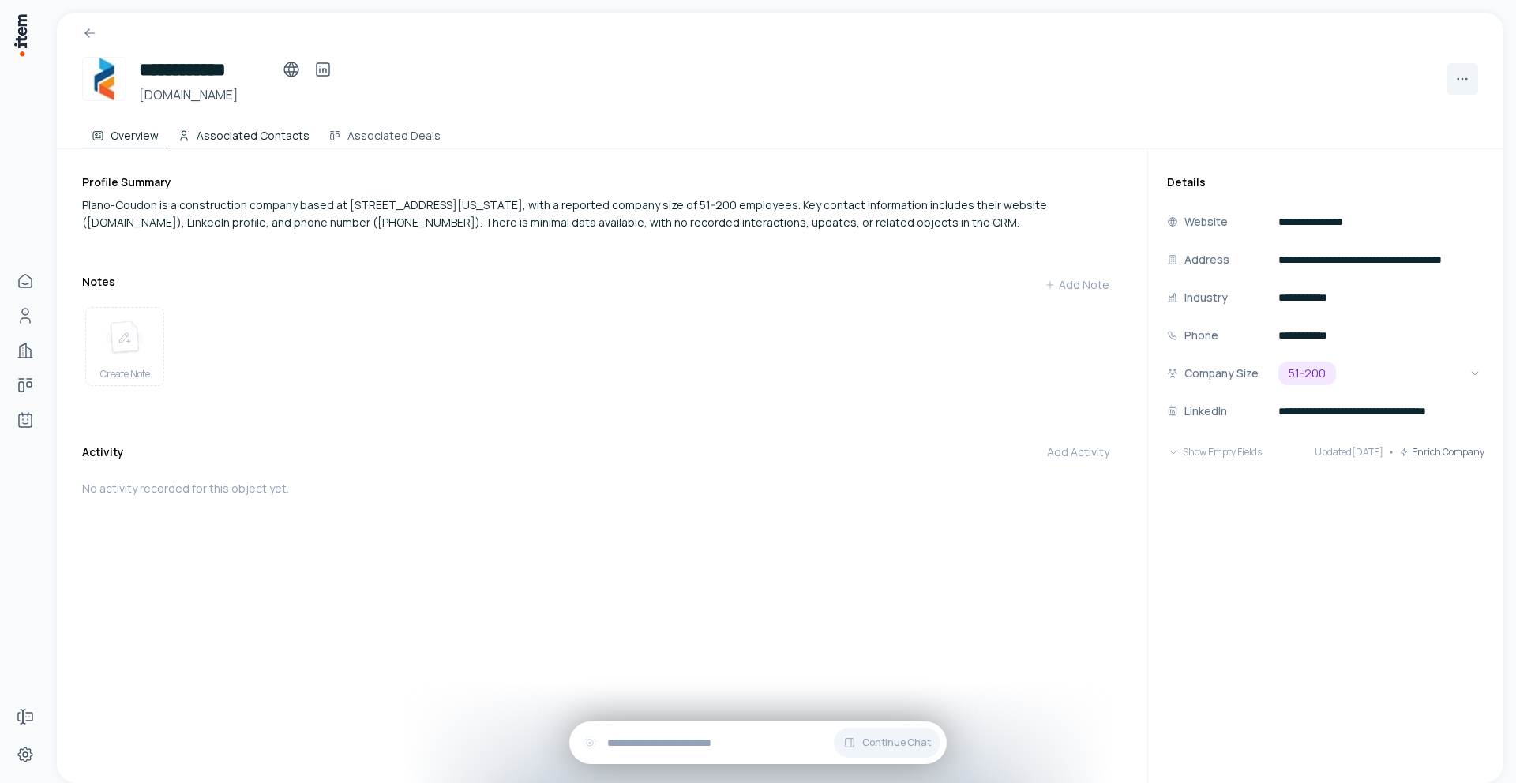
click at [240, 141] on button "Associated Contacts" at bounding box center [243, 133] width 151 height 32
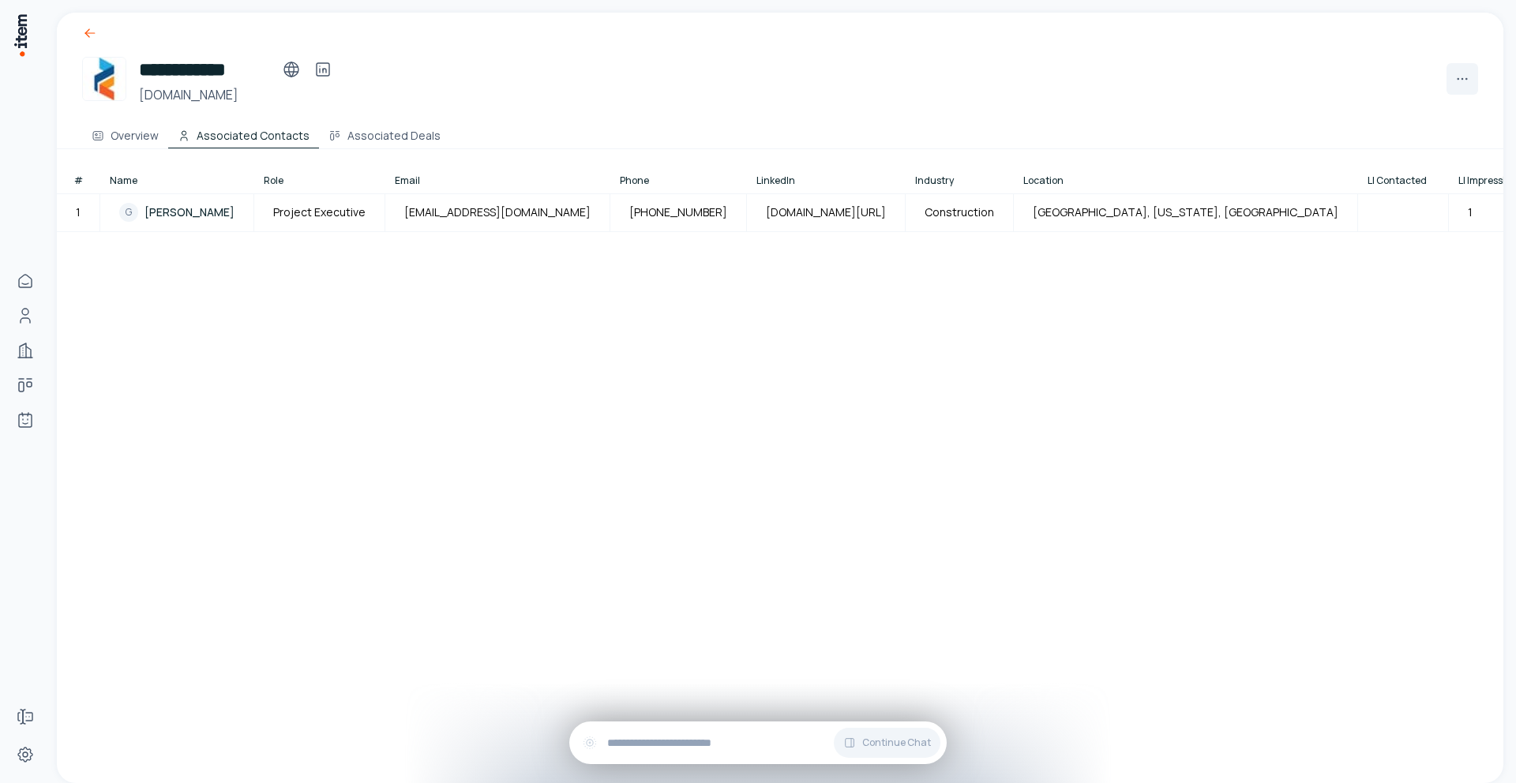
click at [94, 36] on icon at bounding box center [90, 33] width 16 height 16
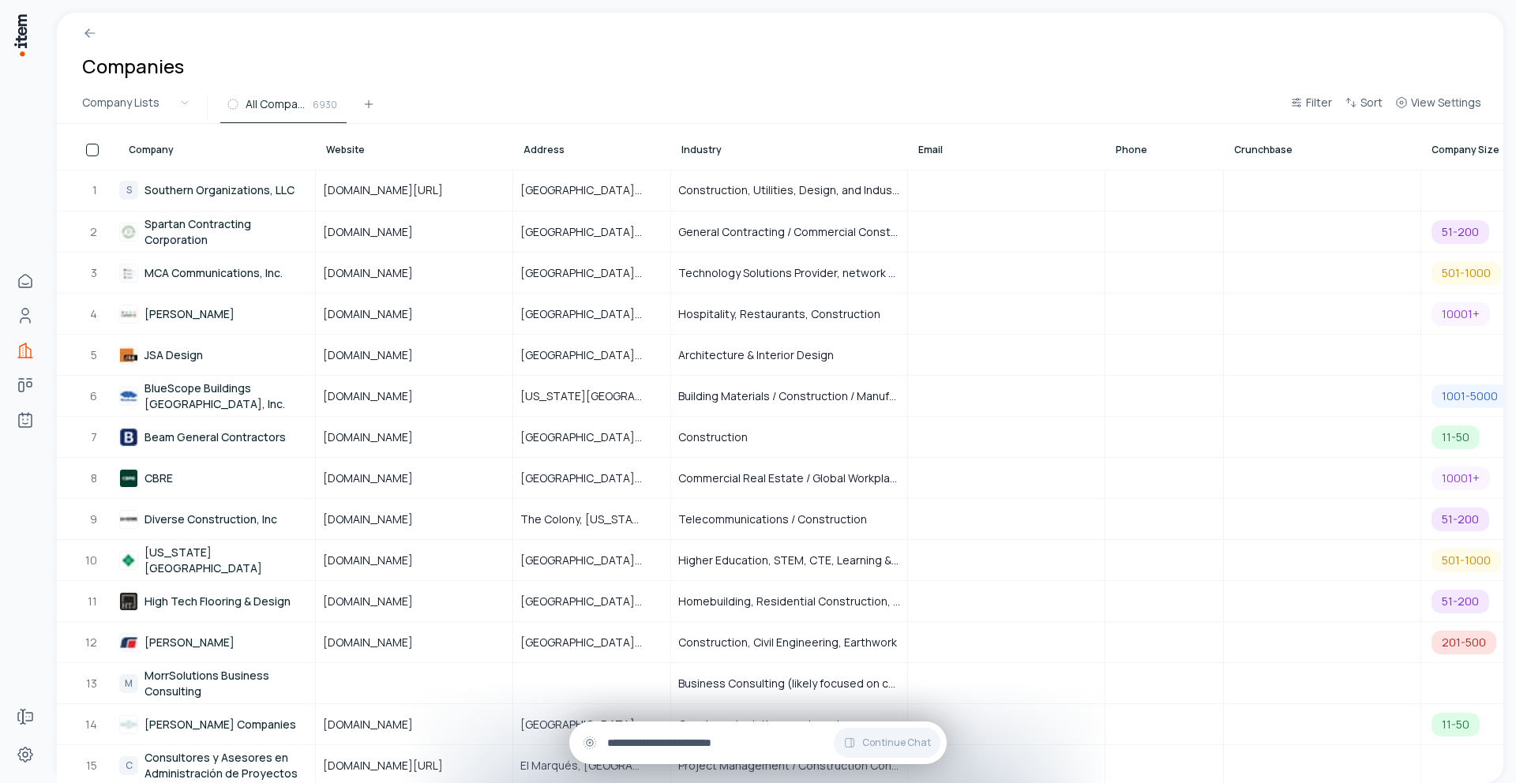
click at [648, 753] on div "Continue Chat" at bounding box center [757, 743] width 377 height 43
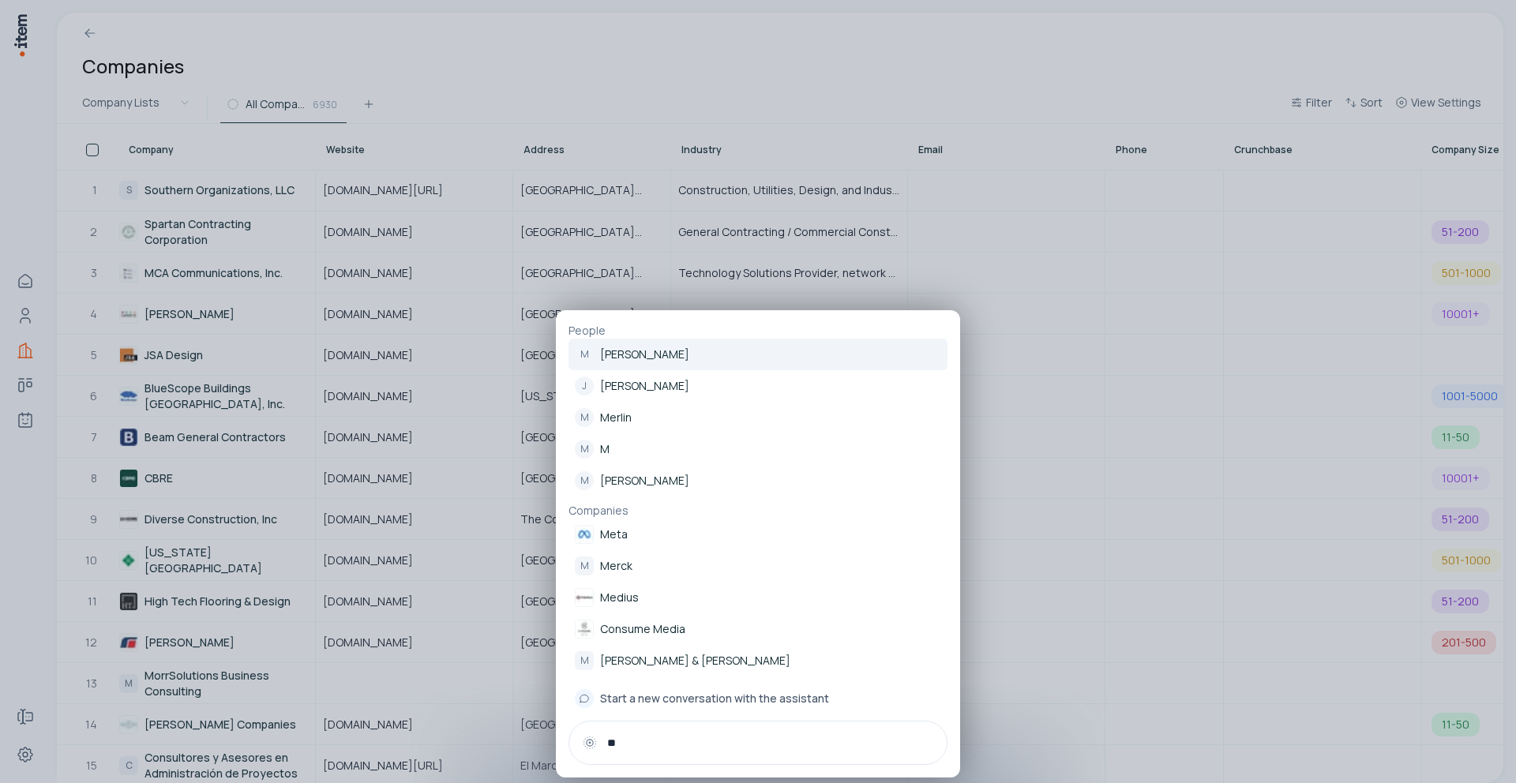
type input "*"
drag, startPoint x: 672, startPoint y: 744, endPoint x: 610, endPoint y: 744, distance: 62.4
click at [610, 744] on input "********" at bounding box center [770, 742] width 327 height 17
type input "********"
click at [575, 69] on div at bounding box center [758, 391] width 1516 height 783
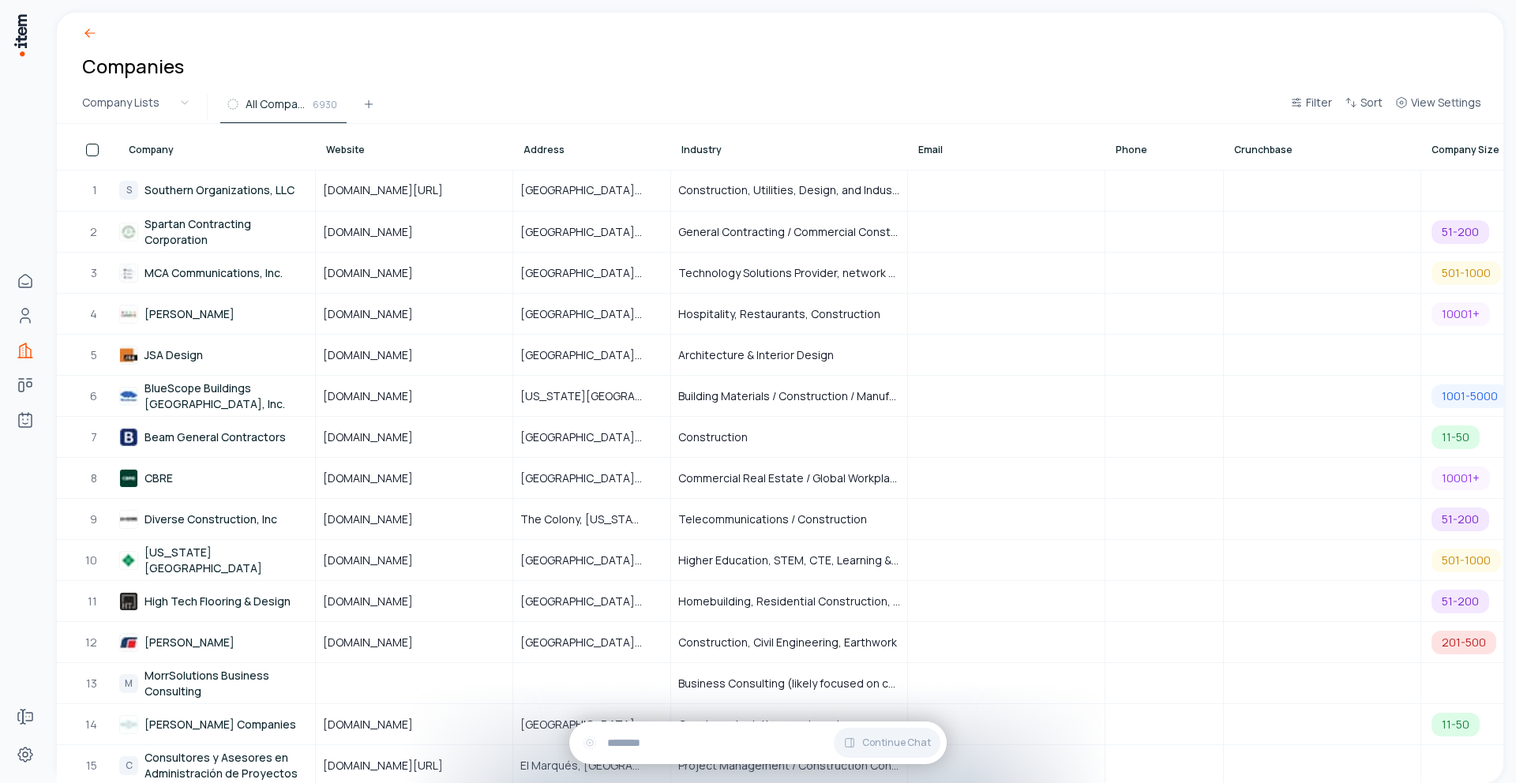
click at [90, 33] on icon at bounding box center [90, 33] width 16 height 16
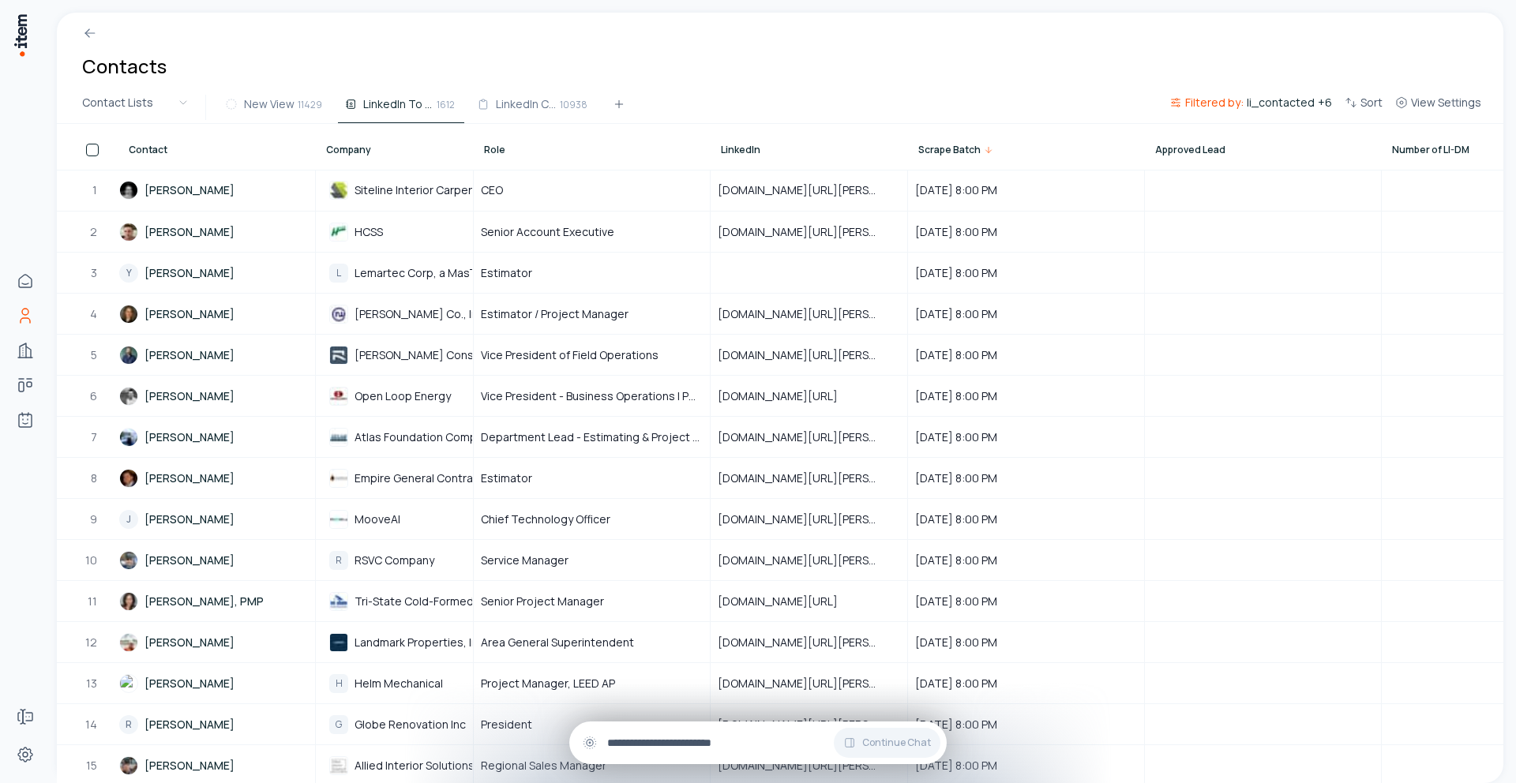
click at [688, 752] on div "Continue Chat" at bounding box center [757, 743] width 377 height 43
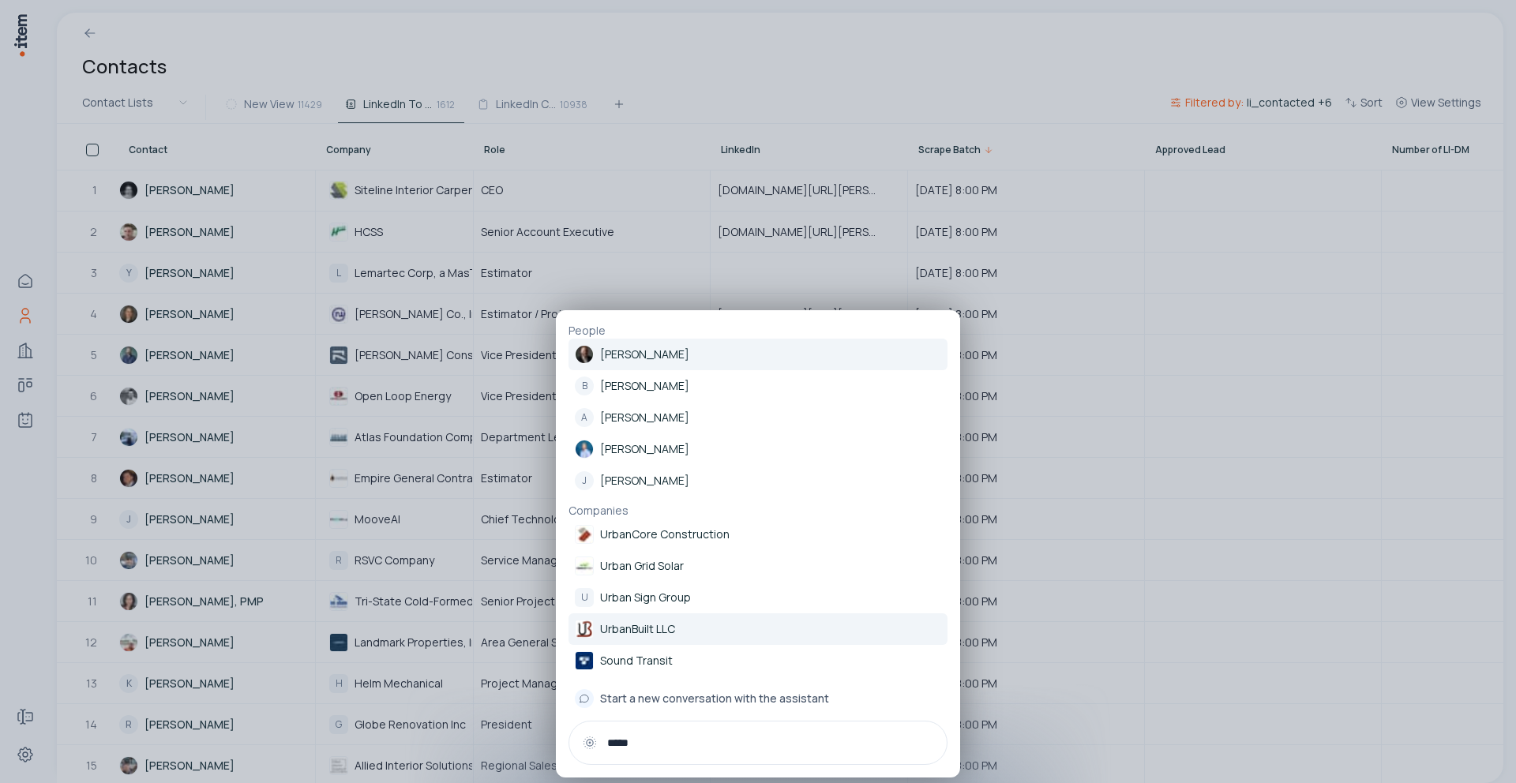
type input "*****"
click at [610, 625] on p "UrbanBuilt LLC" at bounding box center [637, 630] width 75 height 16
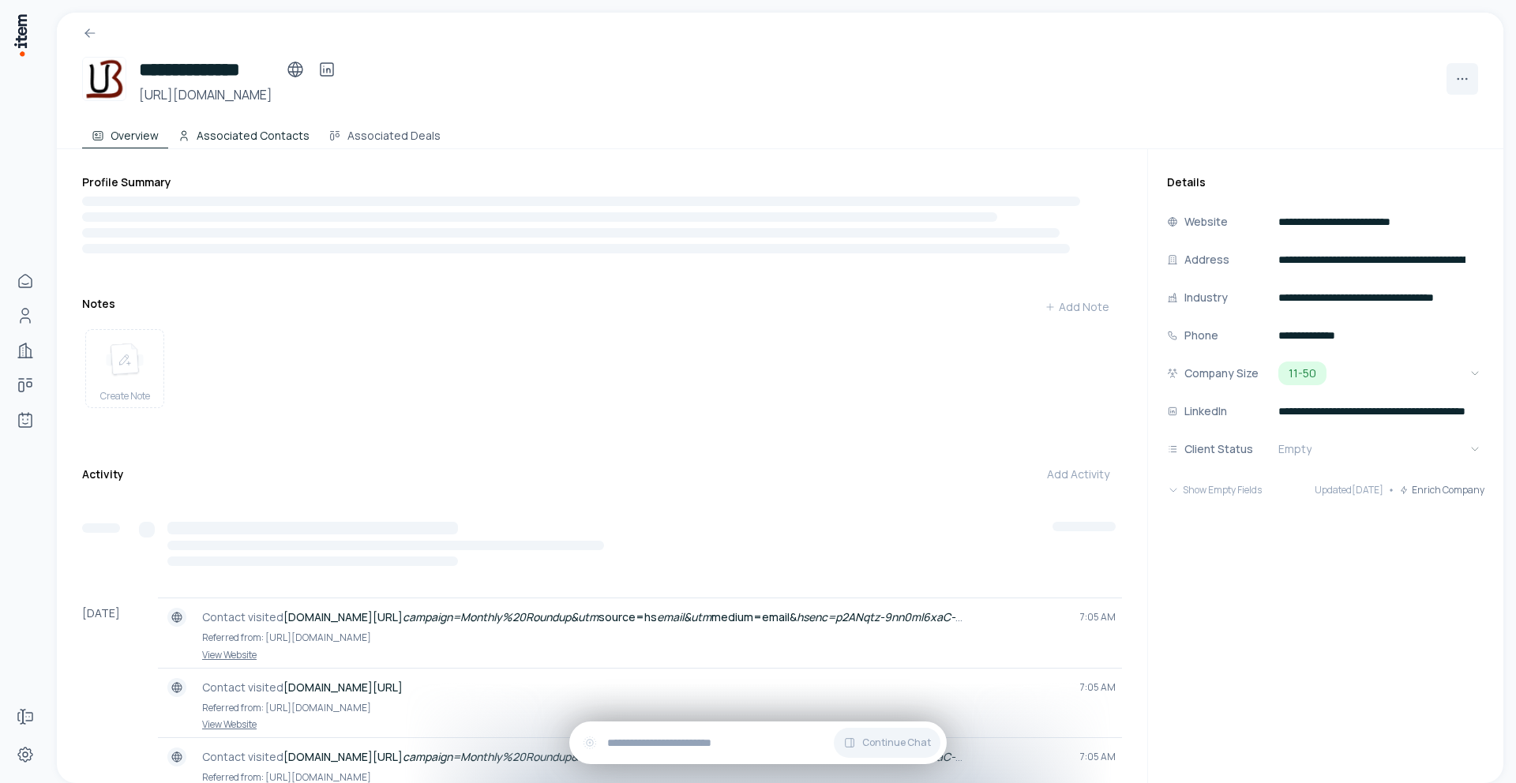
click at [242, 134] on button "Associated Contacts" at bounding box center [243, 133] width 151 height 32
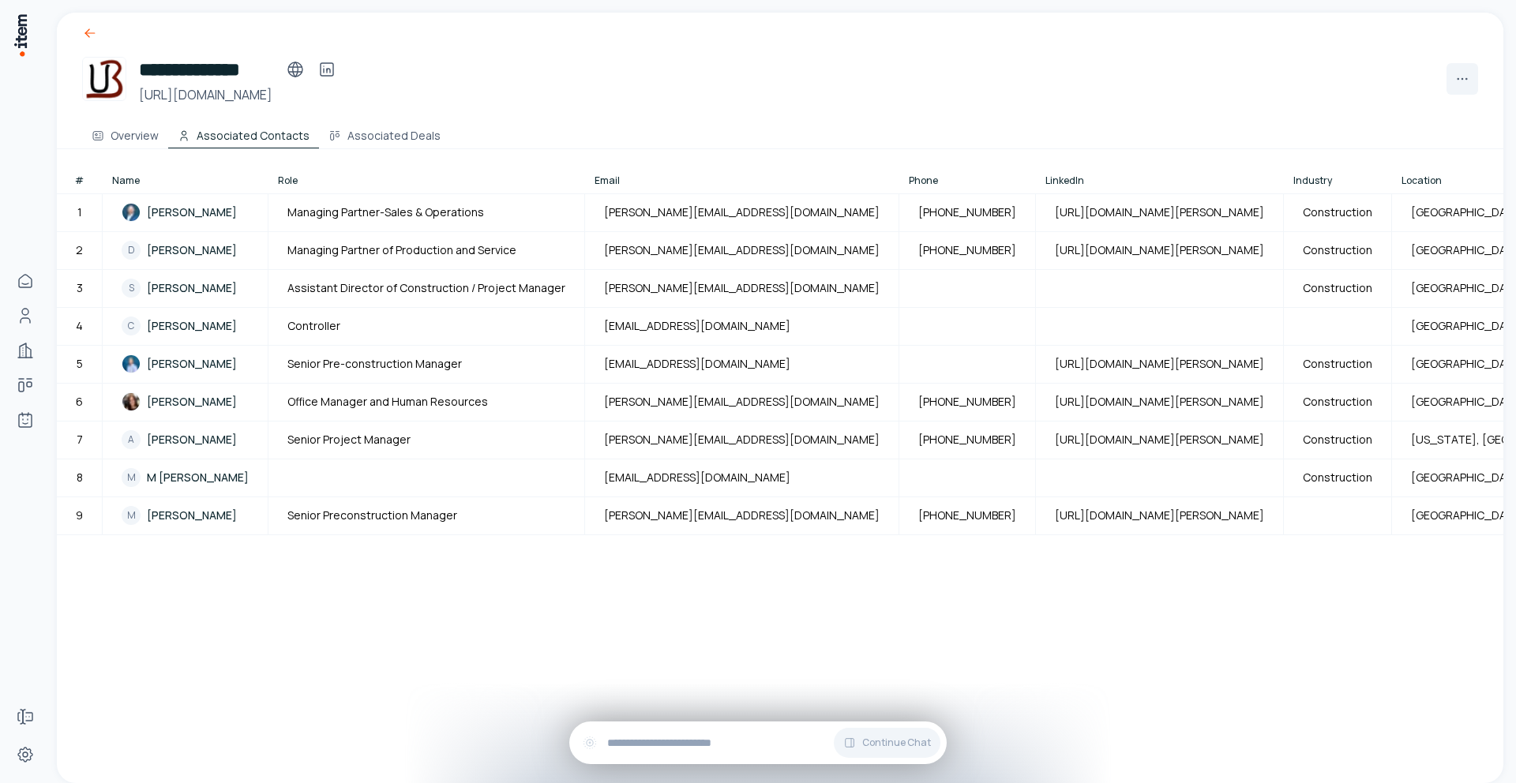
click at [85, 30] on icon at bounding box center [90, 33] width 16 height 16
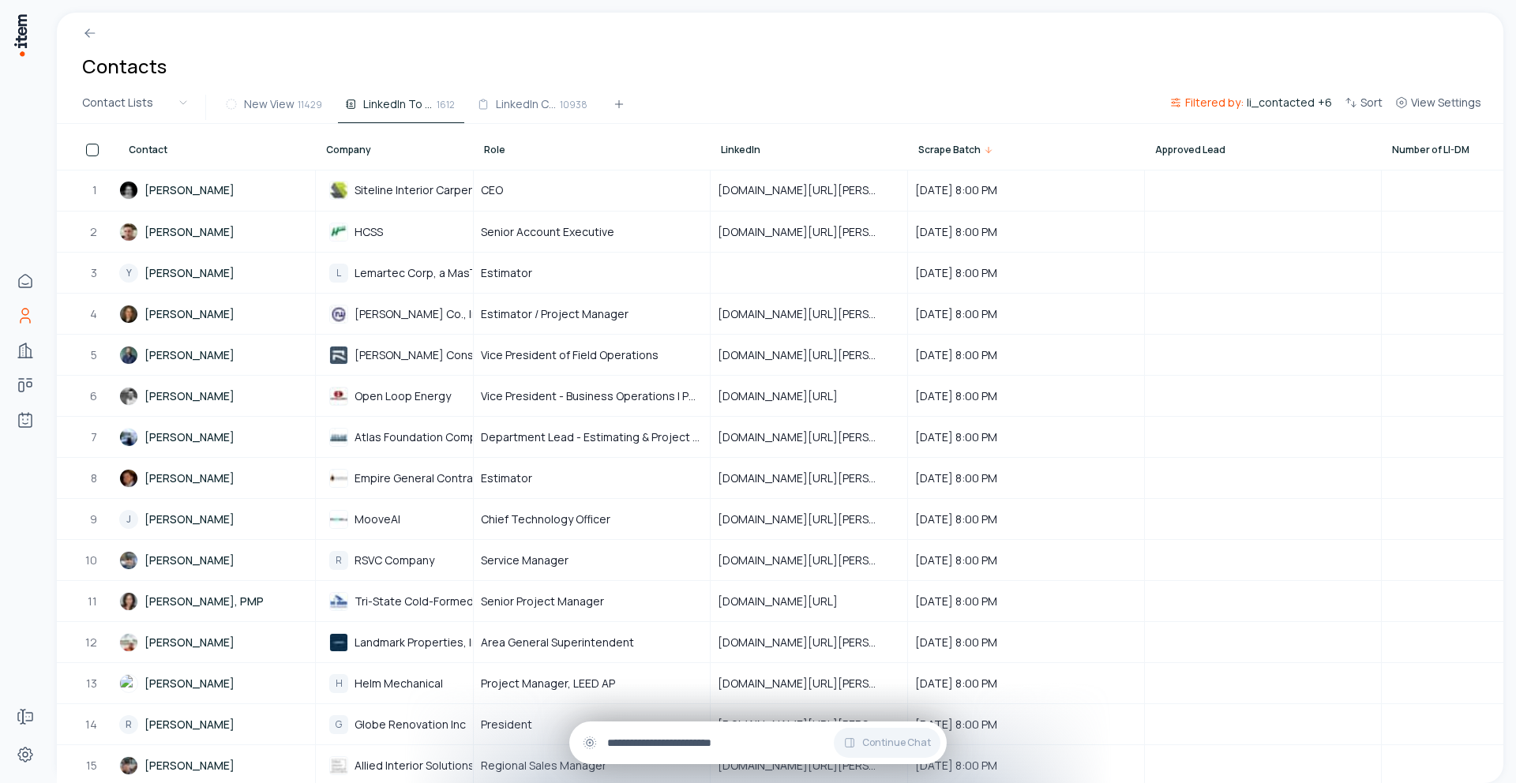
click at [669, 742] on input "text" at bounding box center [770, 742] width 327 height 17
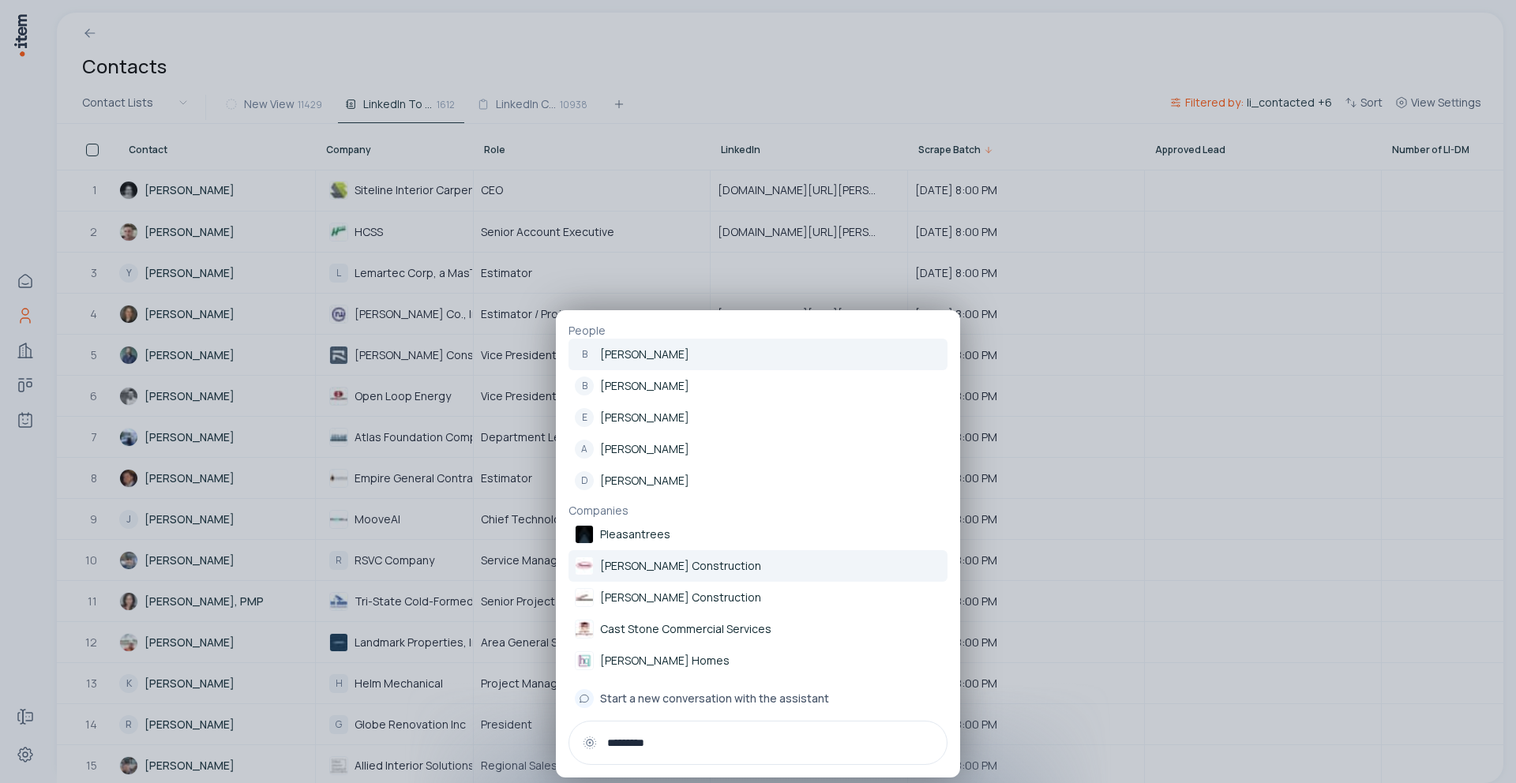
type input "*********"
click at [639, 573] on p "[PERSON_NAME] Construction" at bounding box center [680, 566] width 161 height 16
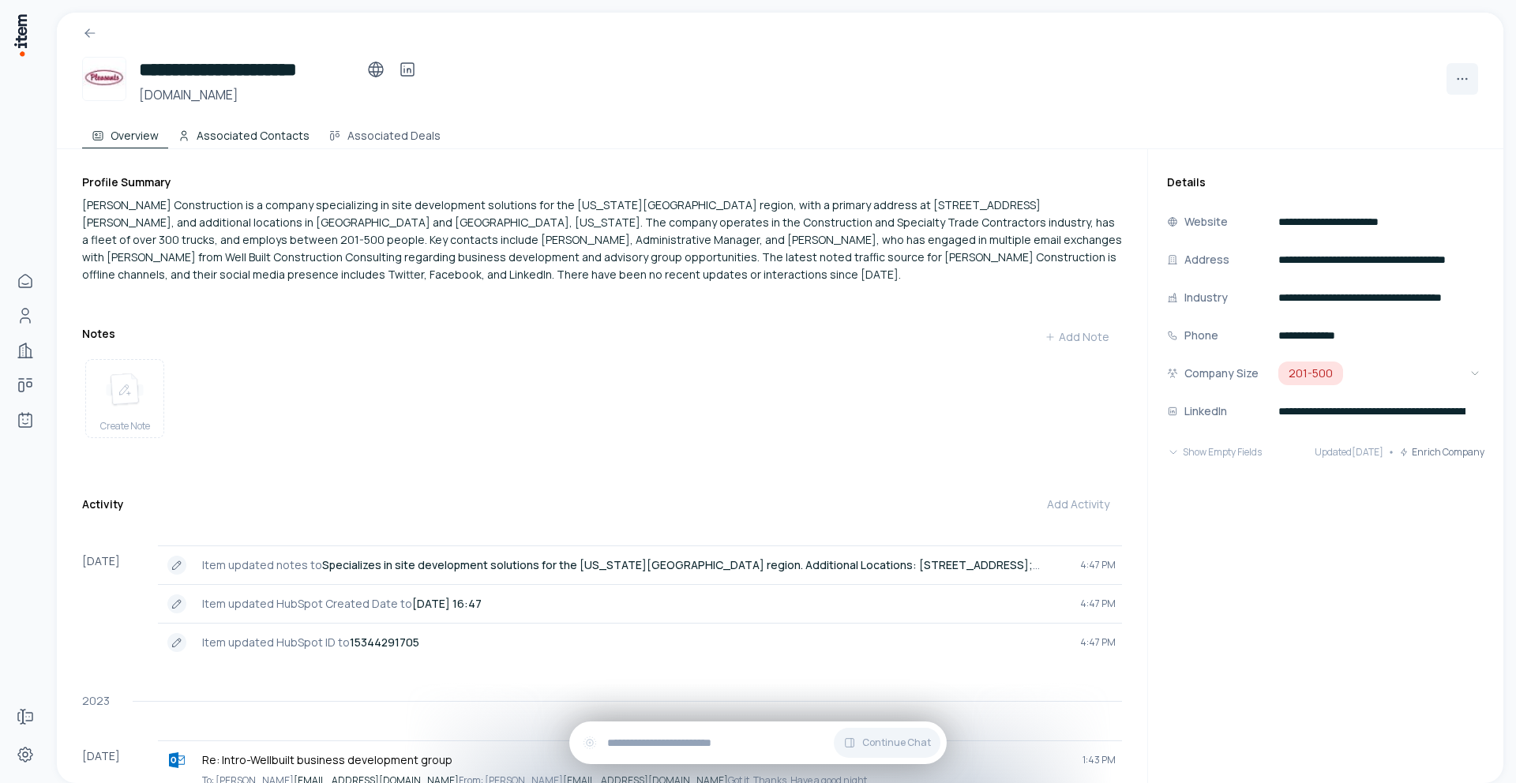
click at [235, 131] on button "Associated Contacts" at bounding box center [243, 133] width 151 height 32
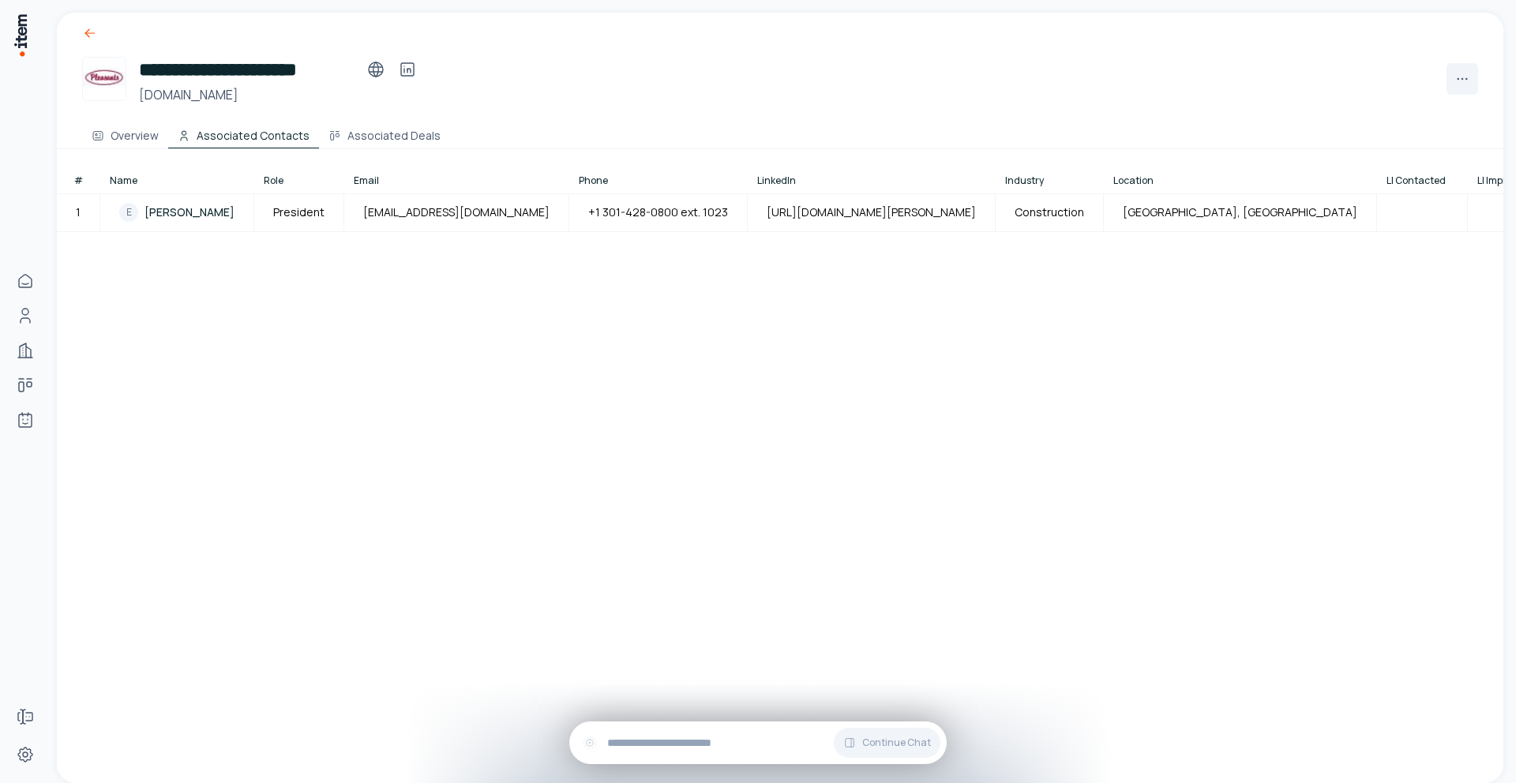
click at [85, 37] on icon at bounding box center [90, 33] width 16 height 16
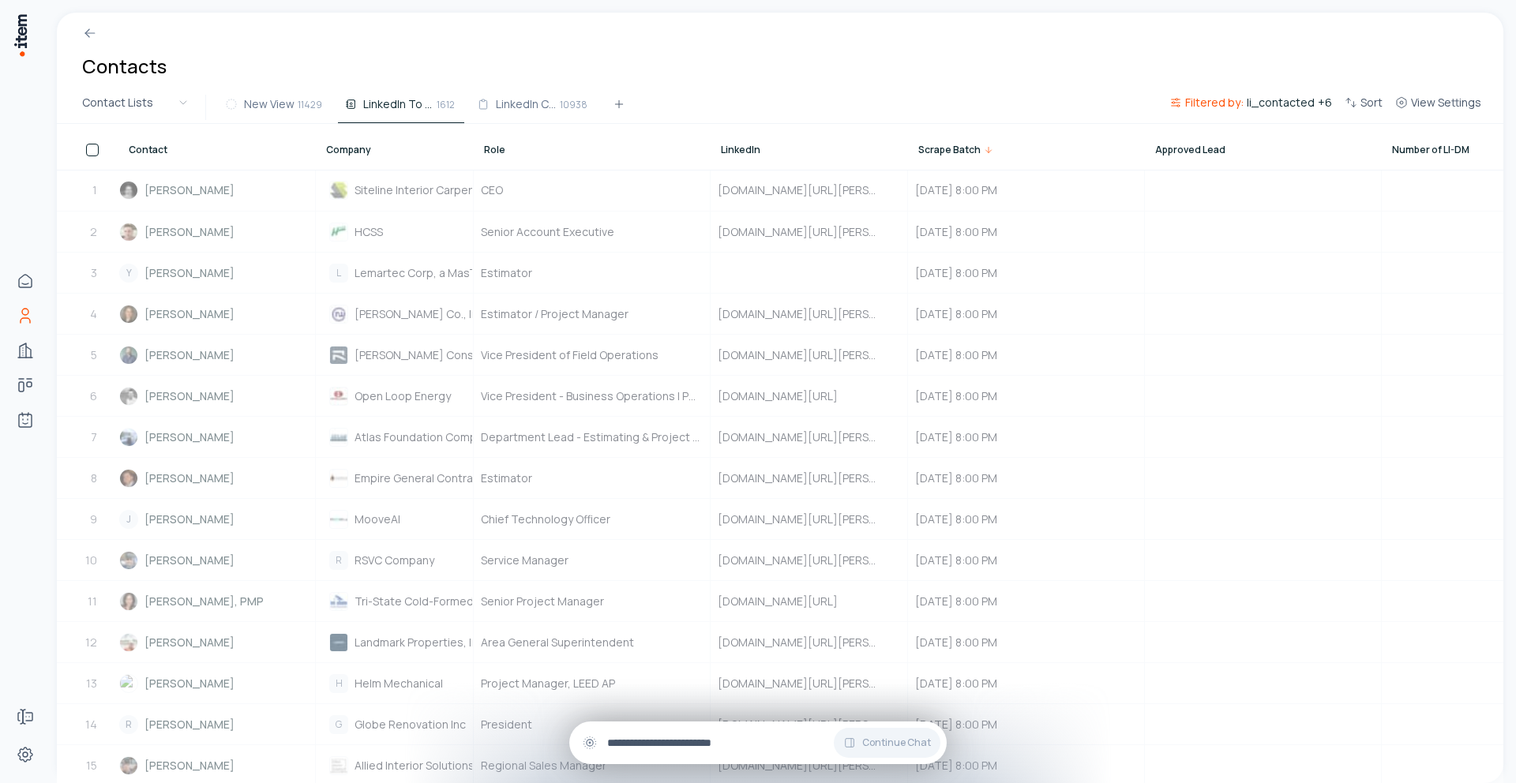
click at [726, 745] on input "text" at bounding box center [770, 742] width 327 height 17
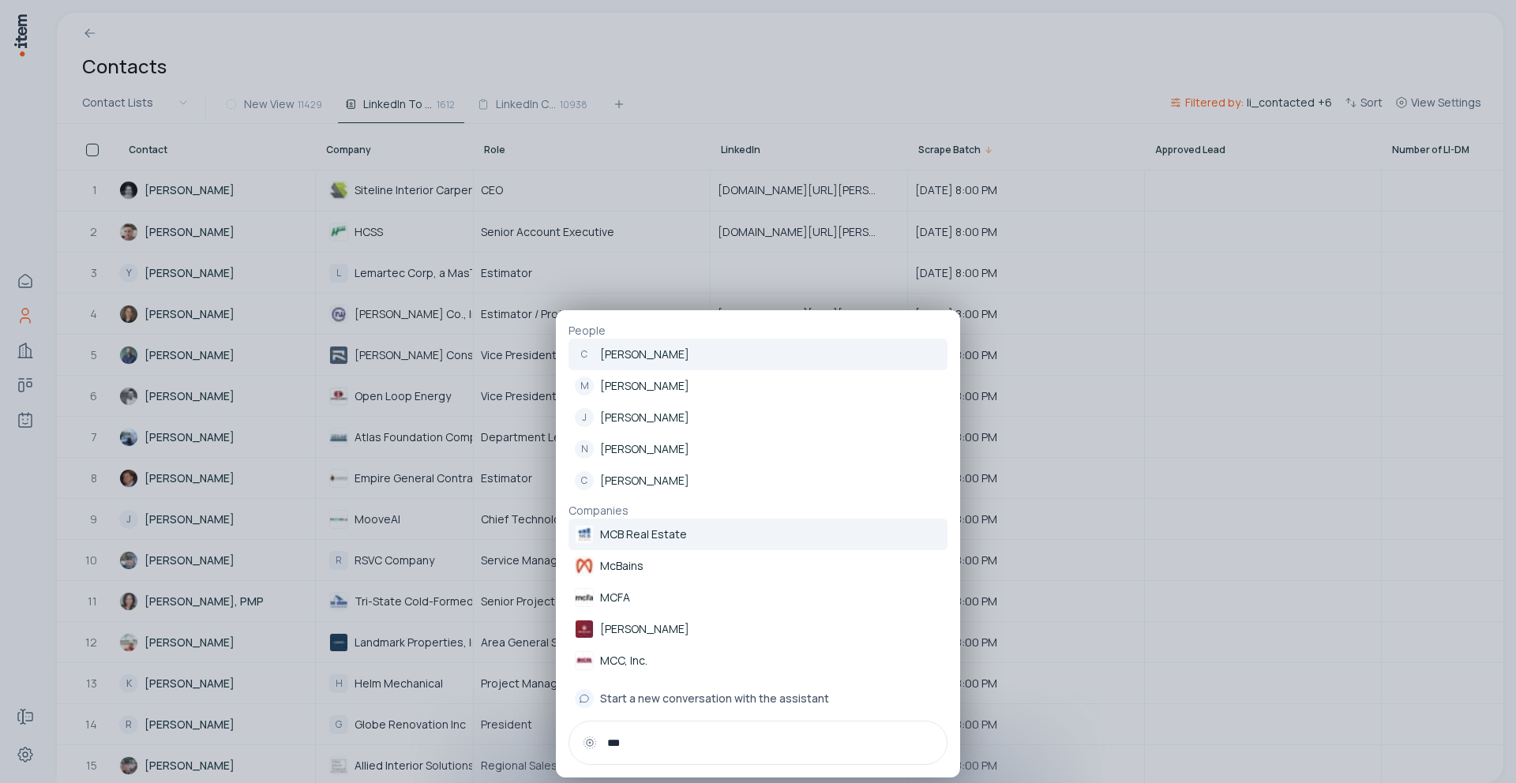
type input "***"
click at [644, 541] on p "MCB Real Estate" at bounding box center [643, 535] width 87 height 16
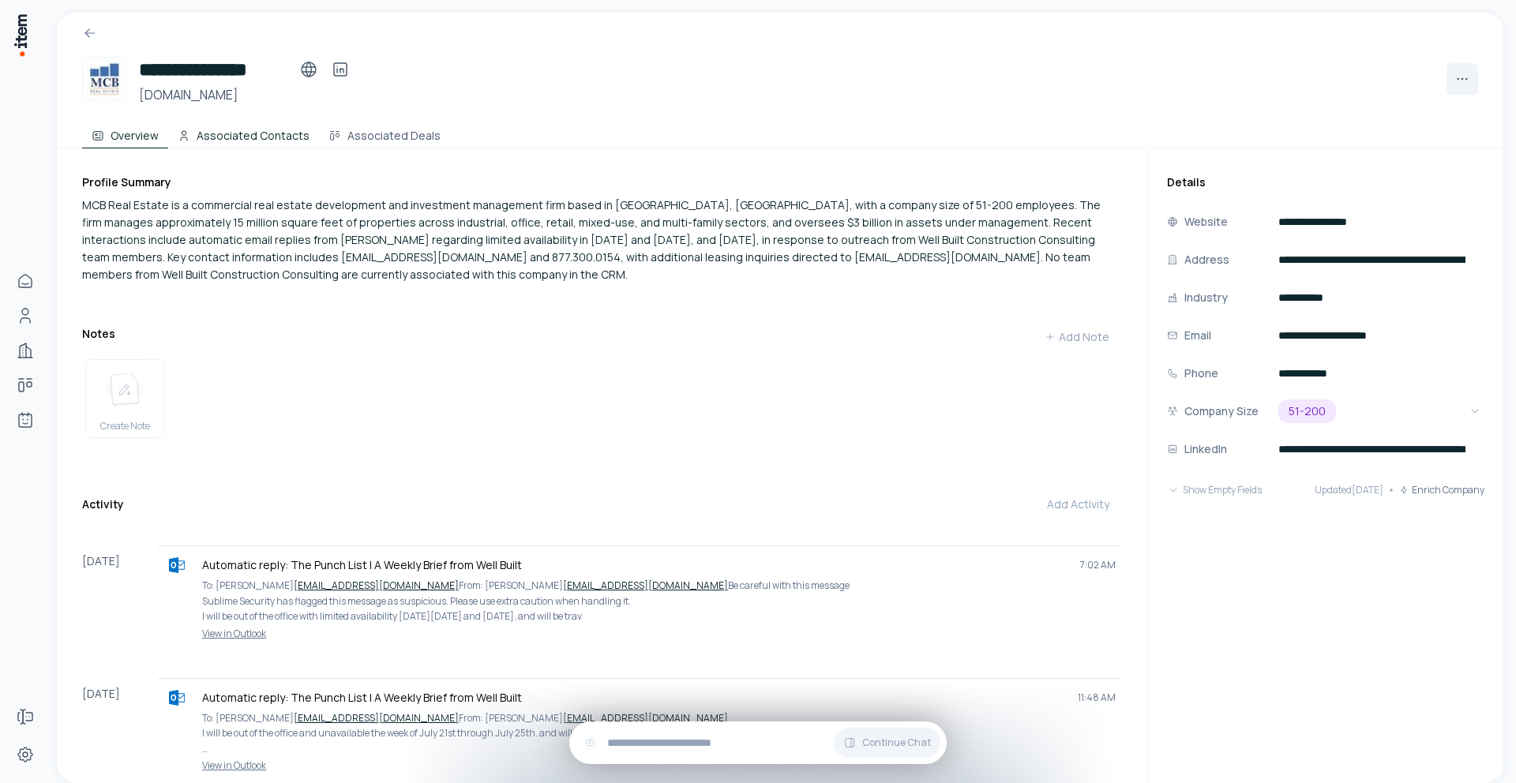
click at [219, 133] on button "Associated Contacts" at bounding box center [243, 133] width 151 height 32
